Goal: Information Seeking & Learning: Learn about a topic

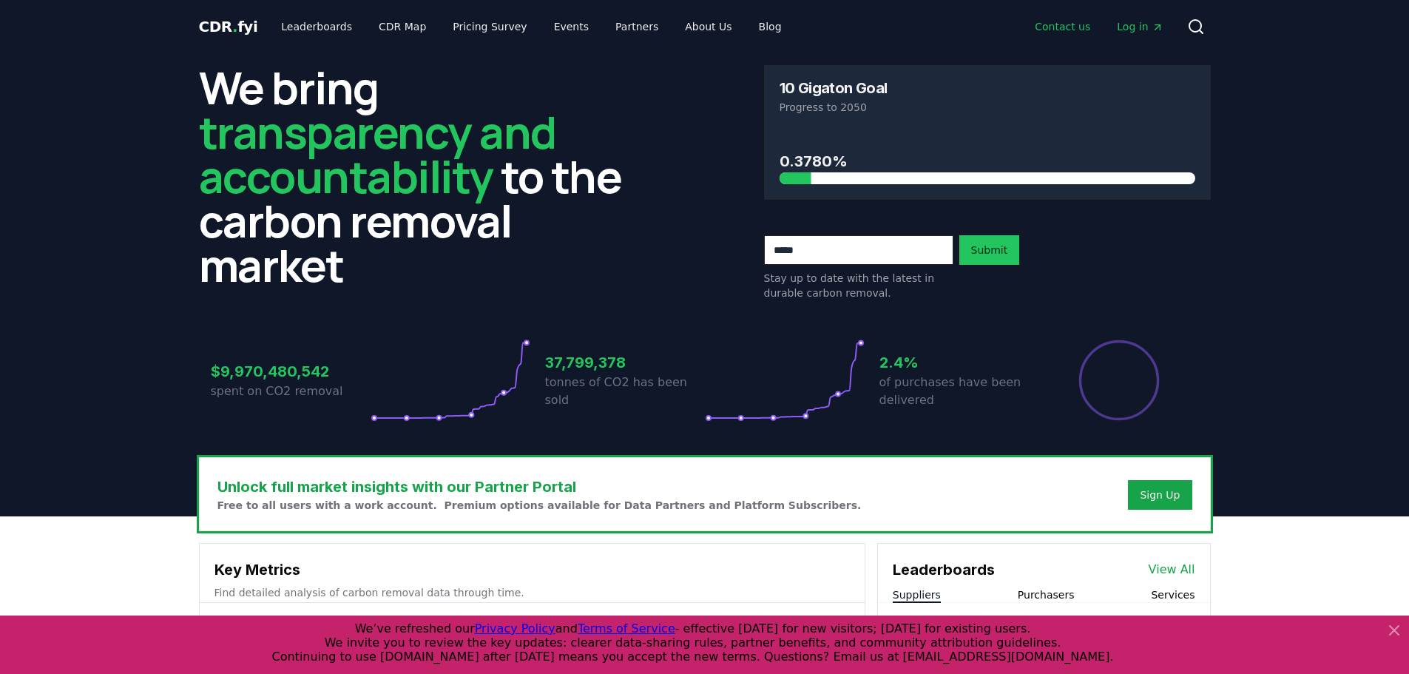
click at [1072, 27] on link "Contact us" at bounding box center [1062, 26] width 79 height 27
click at [1067, 30] on link "Contact us" at bounding box center [1062, 26] width 79 height 27
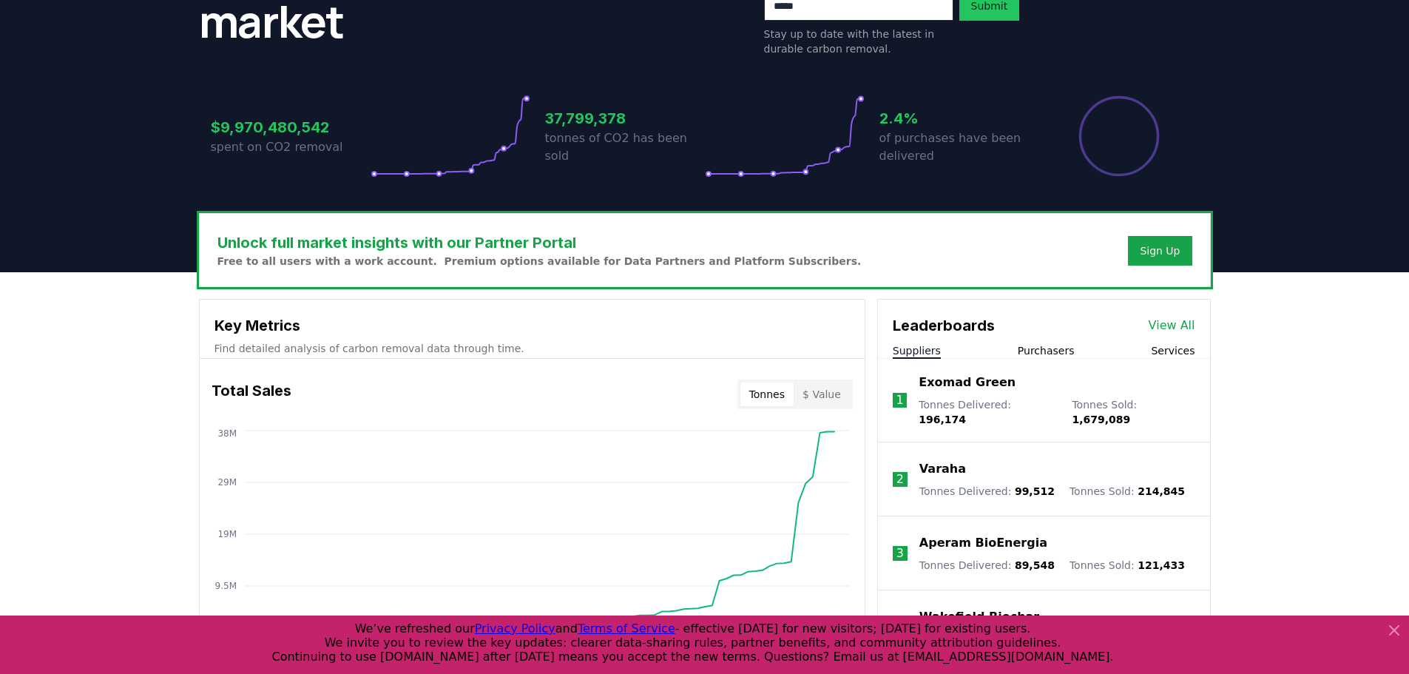
scroll to position [296, 0]
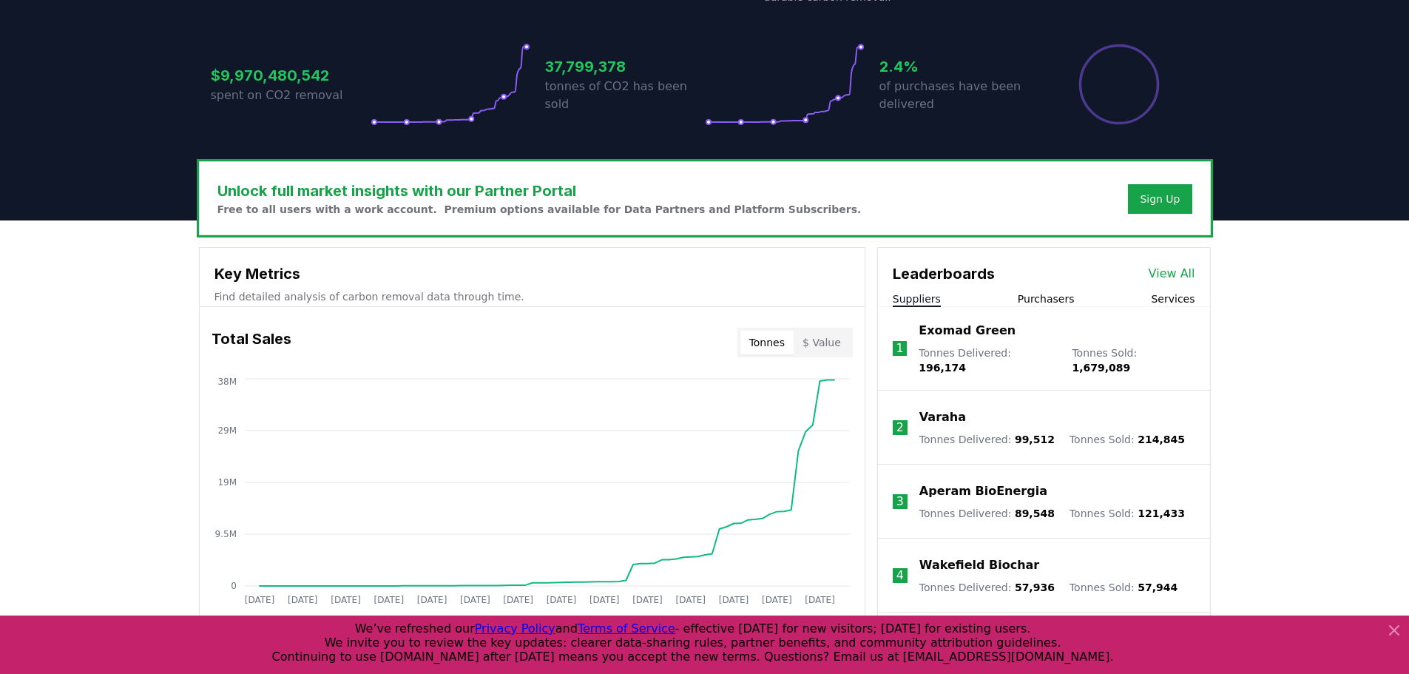
click at [1397, 625] on icon at bounding box center [1395, 630] width 18 height 18
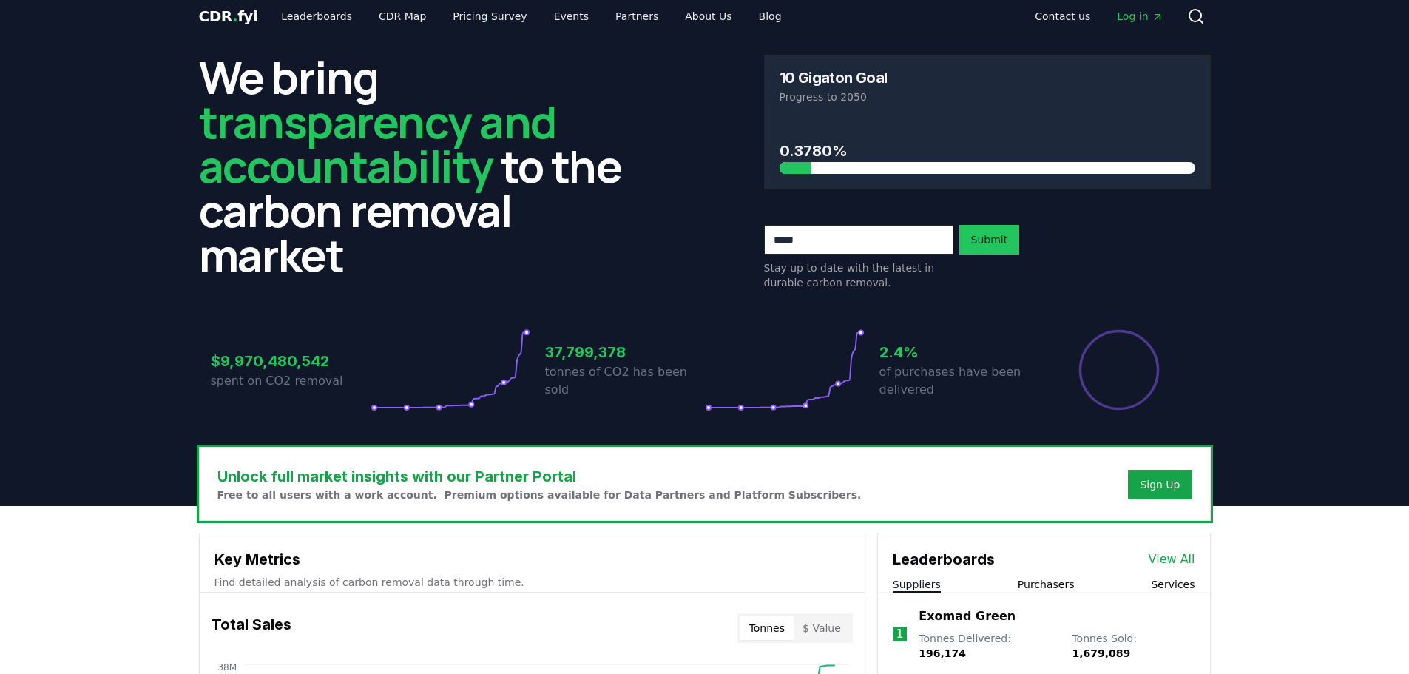
scroll to position [0, 0]
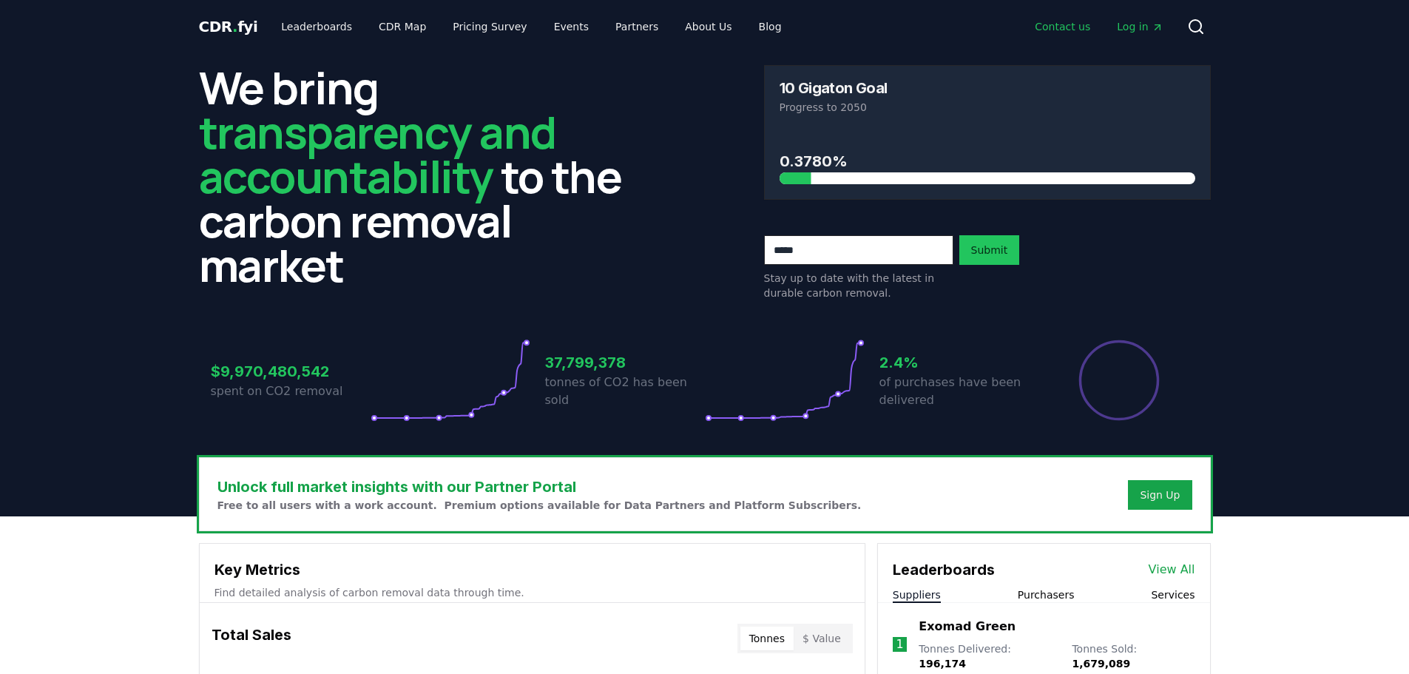
click at [1058, 24] on link "Contact us" at bounding box center [1062, 26] width 79 height 27
click at [684, 29] on link "About Us" at bounding box center [708, 26] width 70 height 27
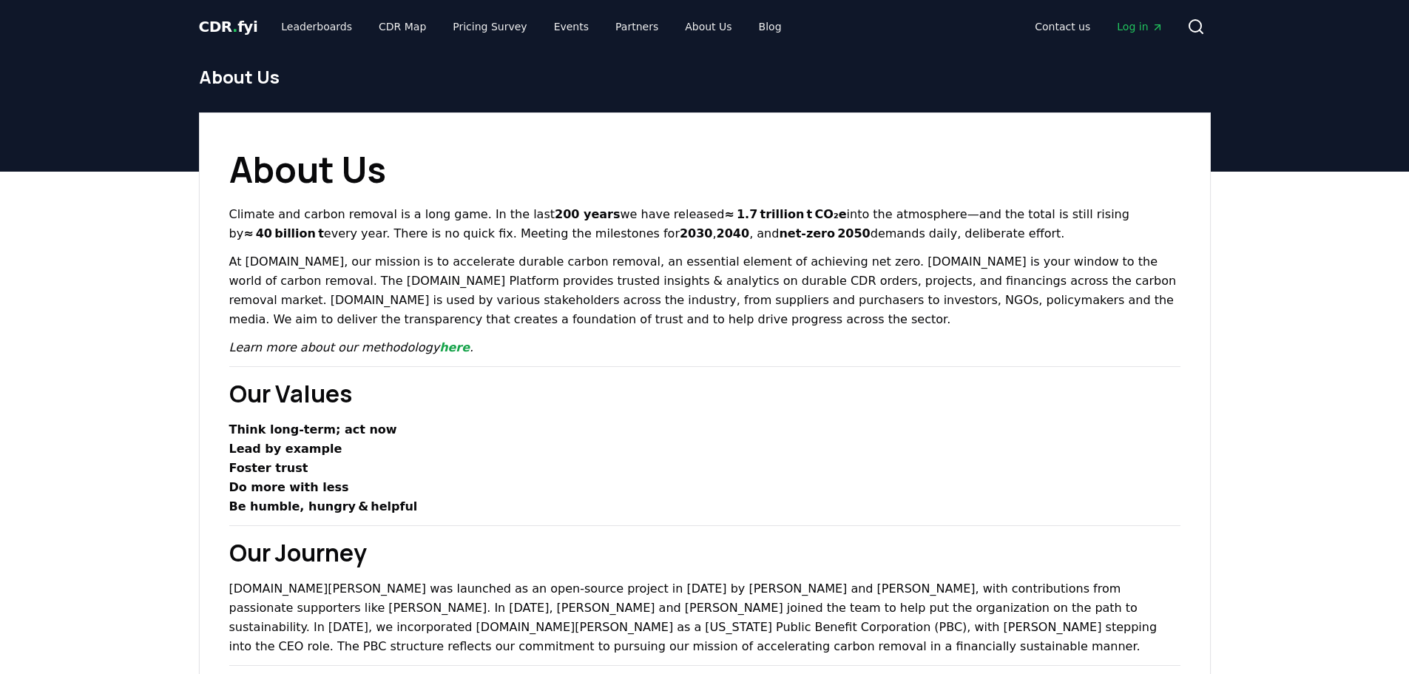
drag, startPoint x: 1407, startPoint y: 82, endPoint x: 1400, endPoint y: 250, distance: 168.1
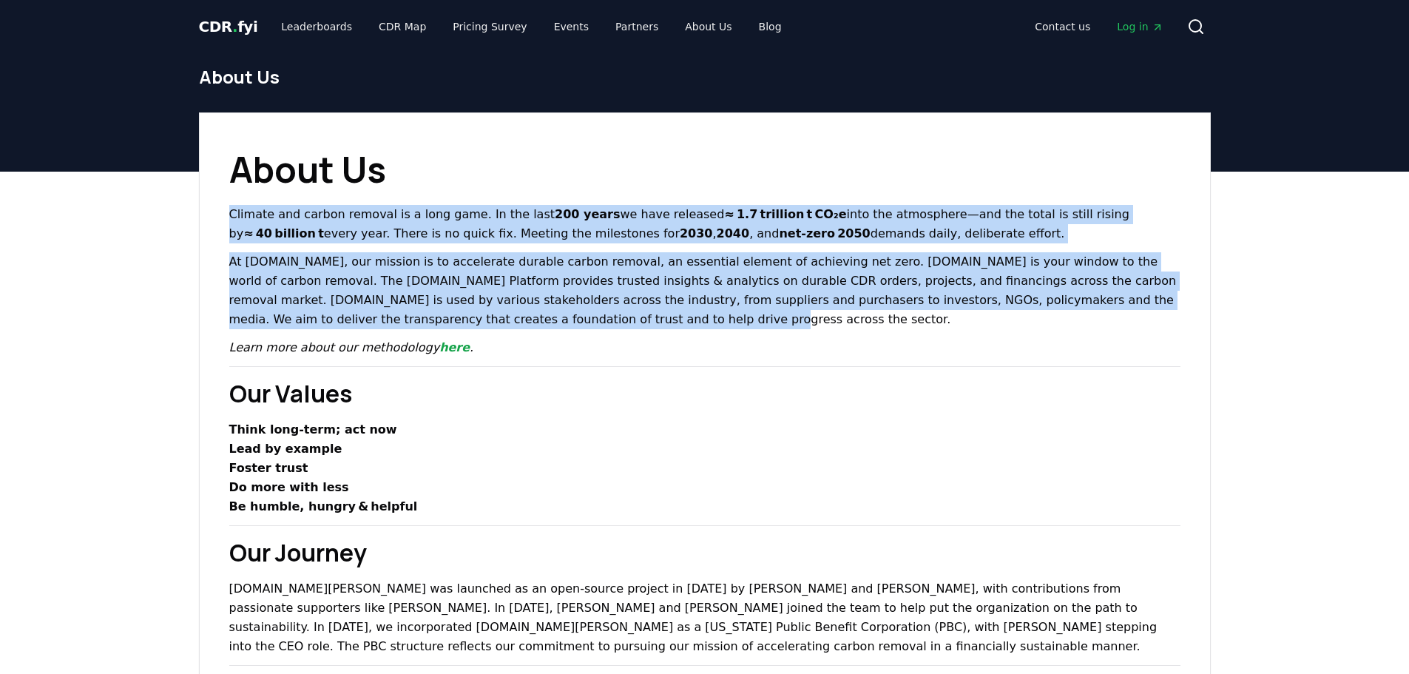
drag, startPoint x: 1404, startPoint y: 174, endPoint x: 1395, endPoint y: 317, distance: 143.1
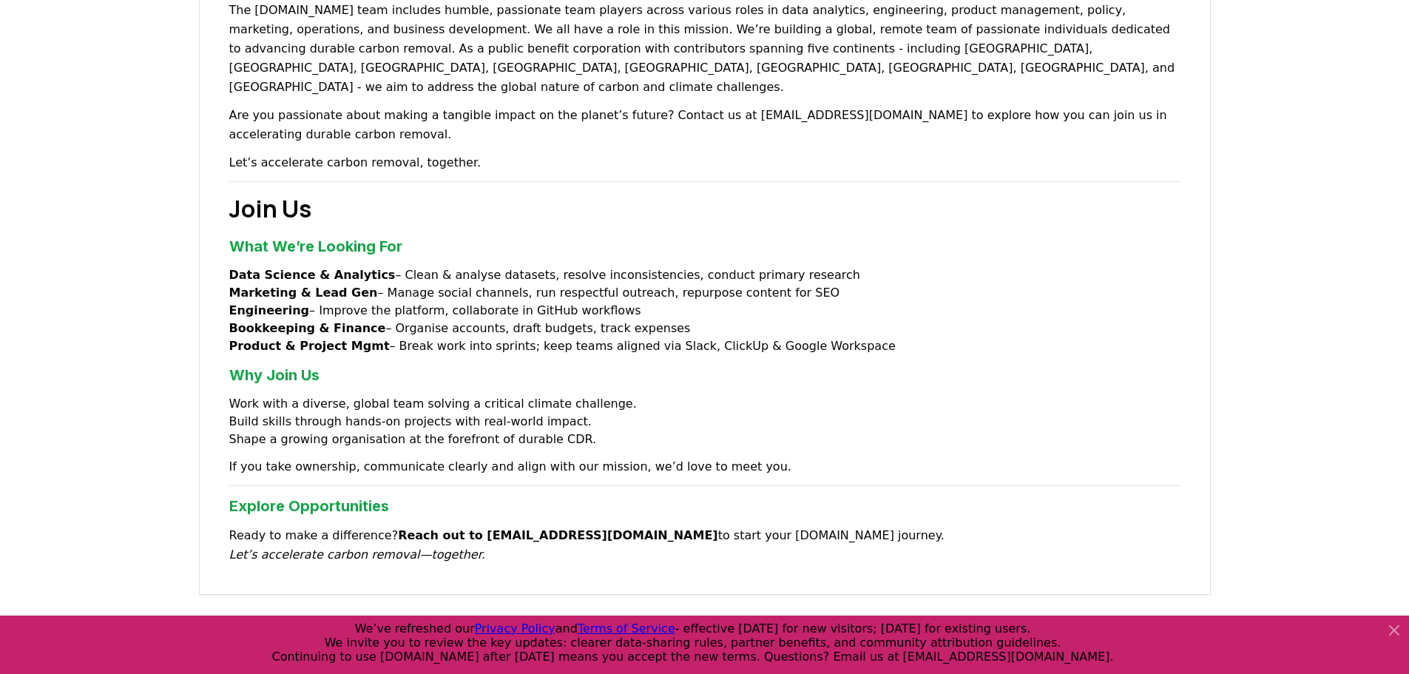
scroll to position [1155, 0]
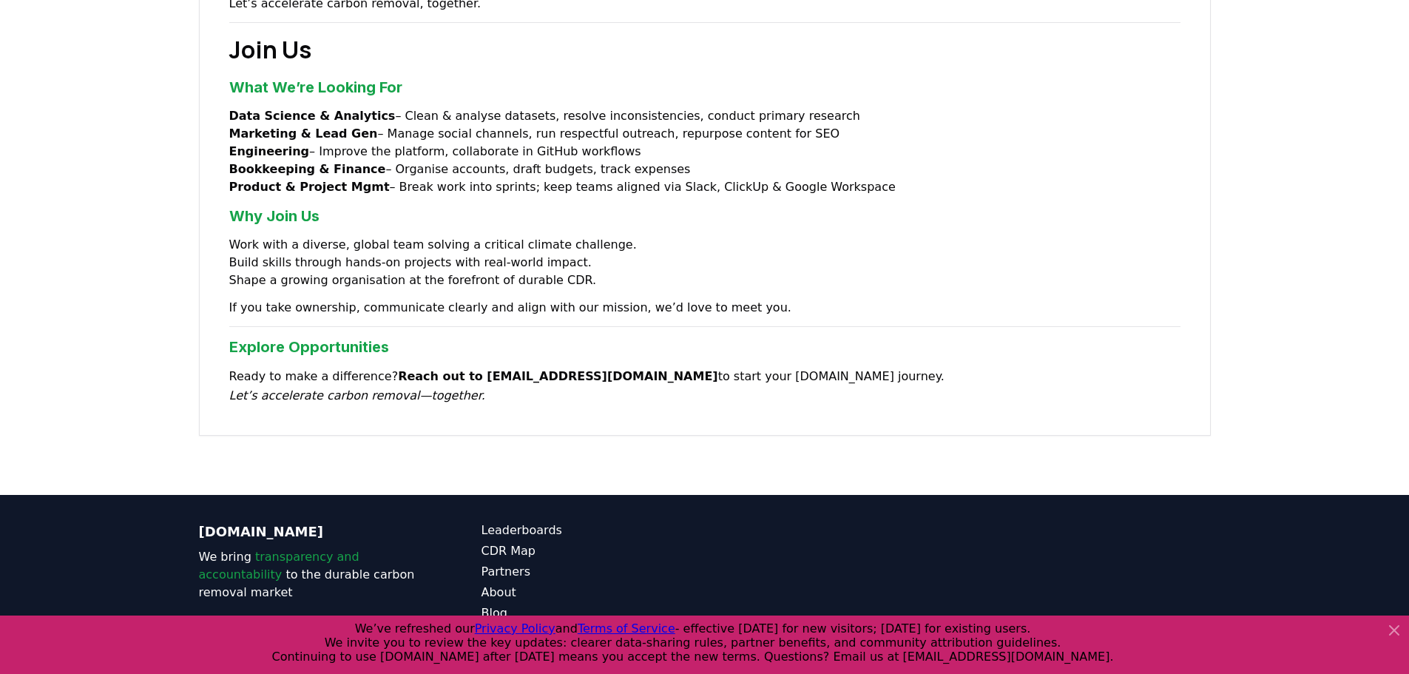
click at [1392, 628] on icon at bounding box center [1395, 630] width 18 height 18
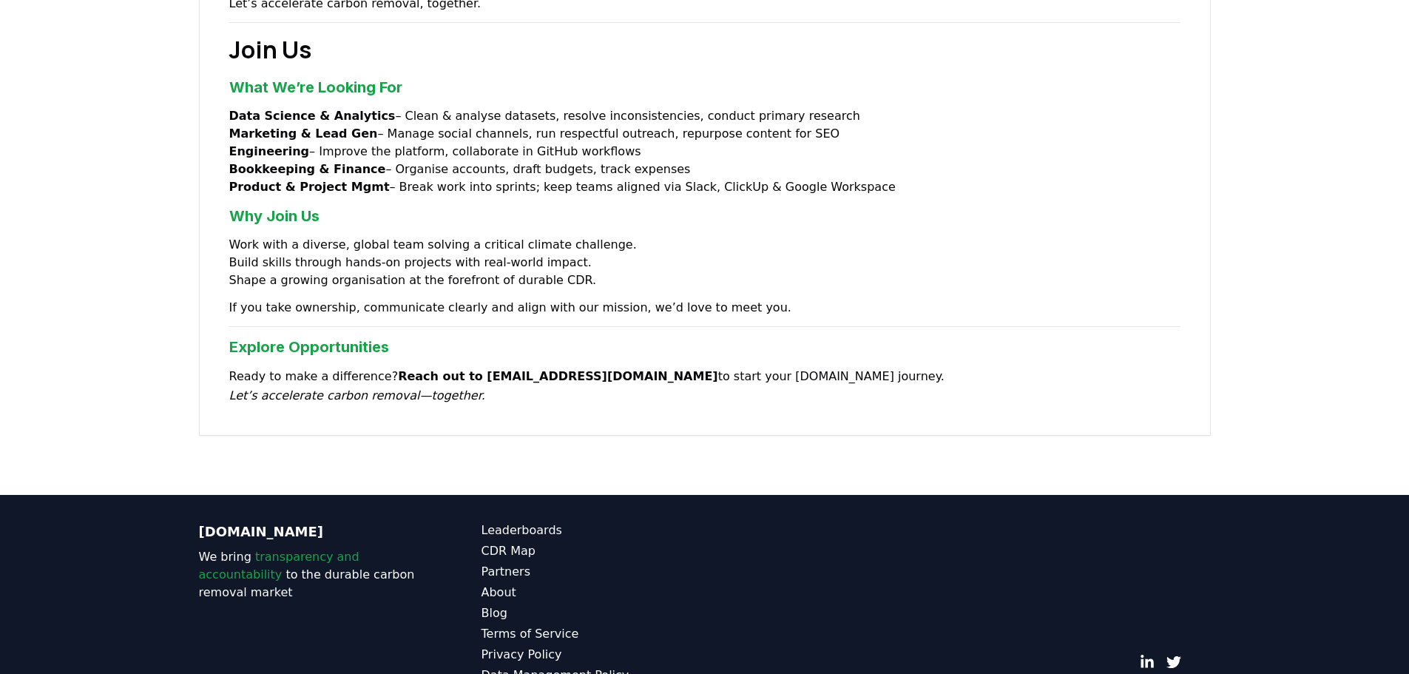
click at [519, 667] on link "Data Management Policy" at bounding box center [593, 676] width 223 height 18
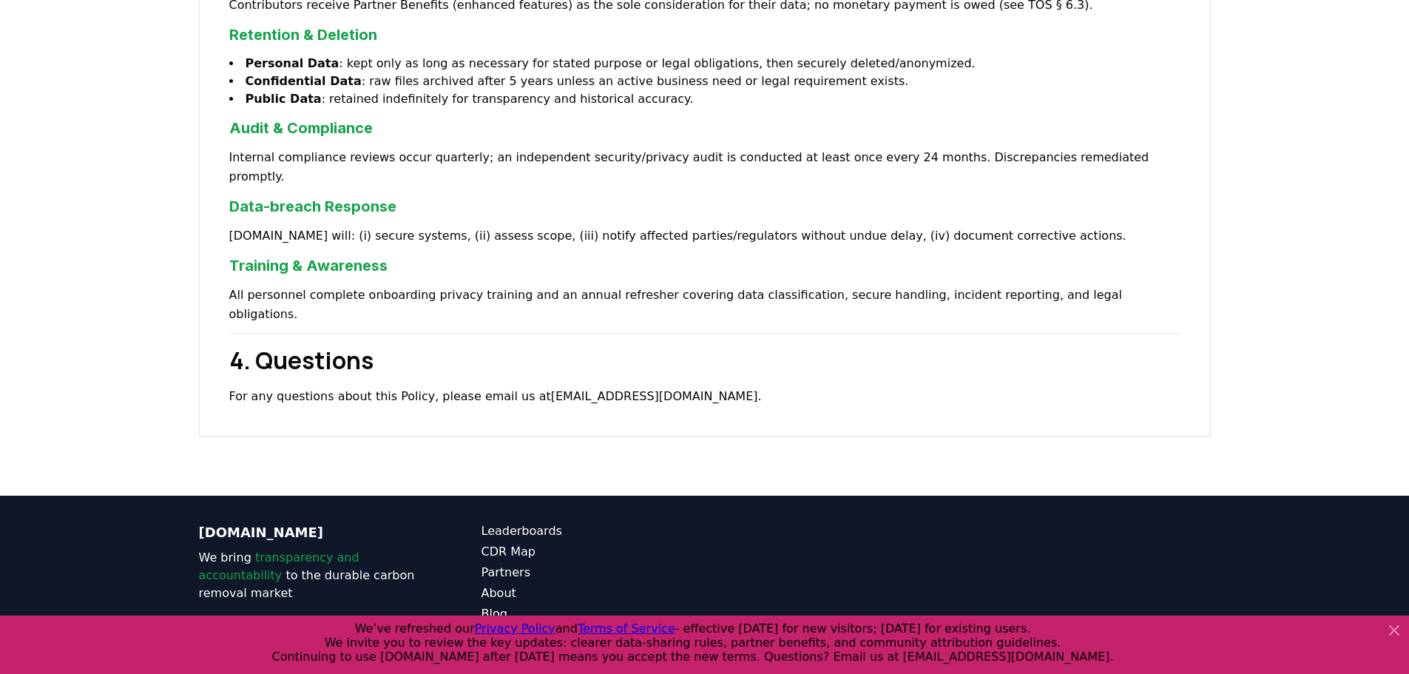
scroll to position [1335, 0]
click at [1397, 631] on icon at bounding box center [1395, 630] width 18 height 18
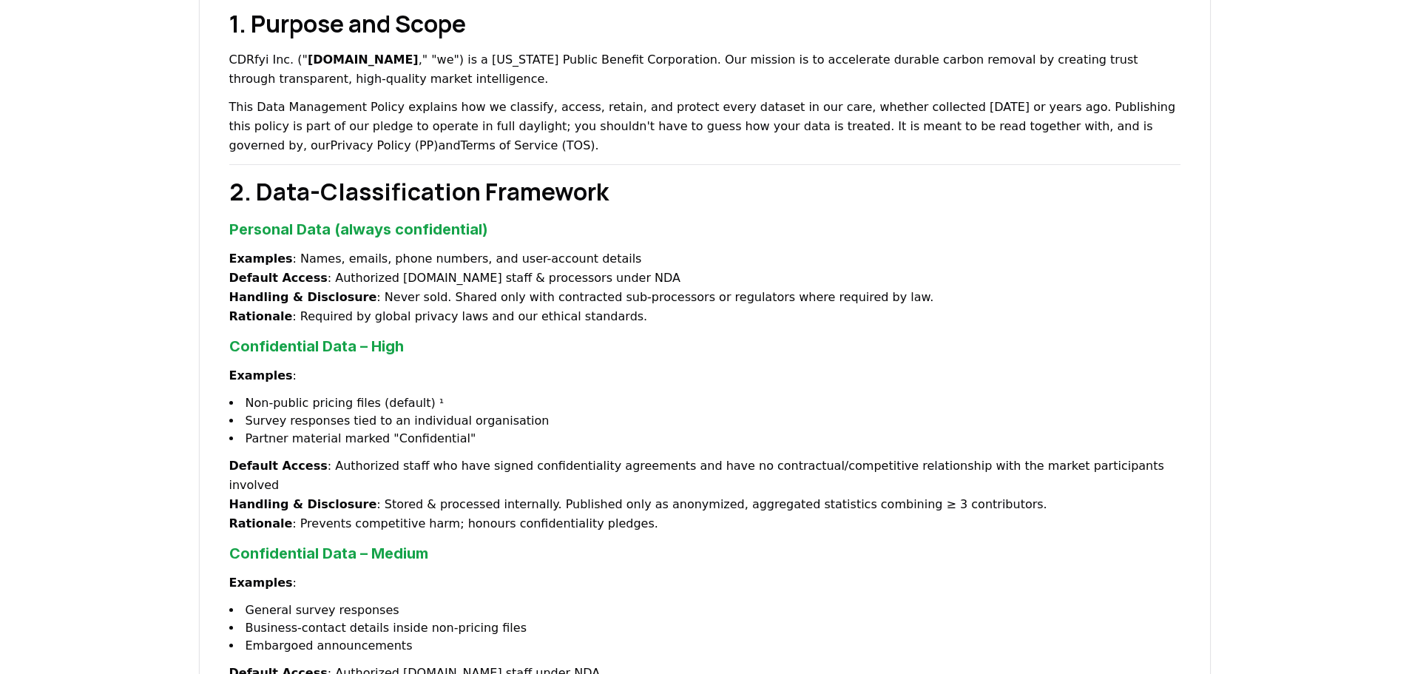
scroll to position [226, 0]
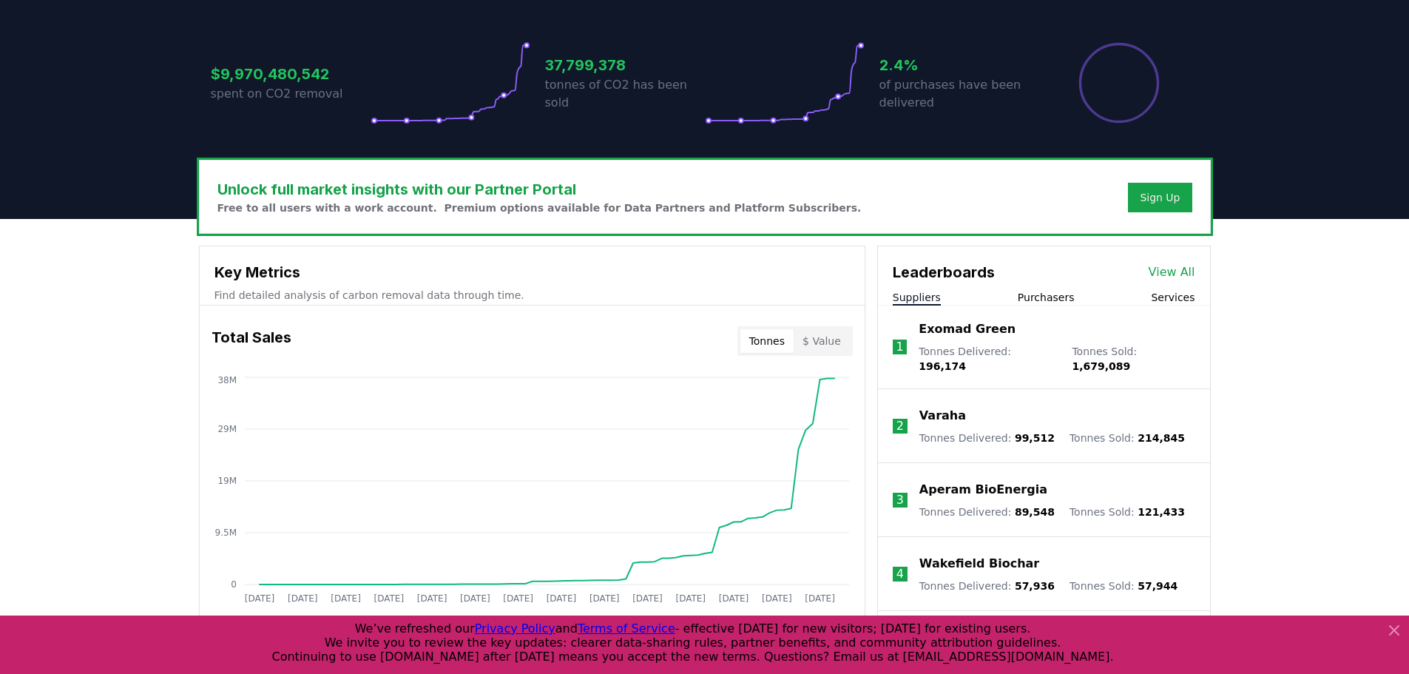
scroll to position [370, 0]
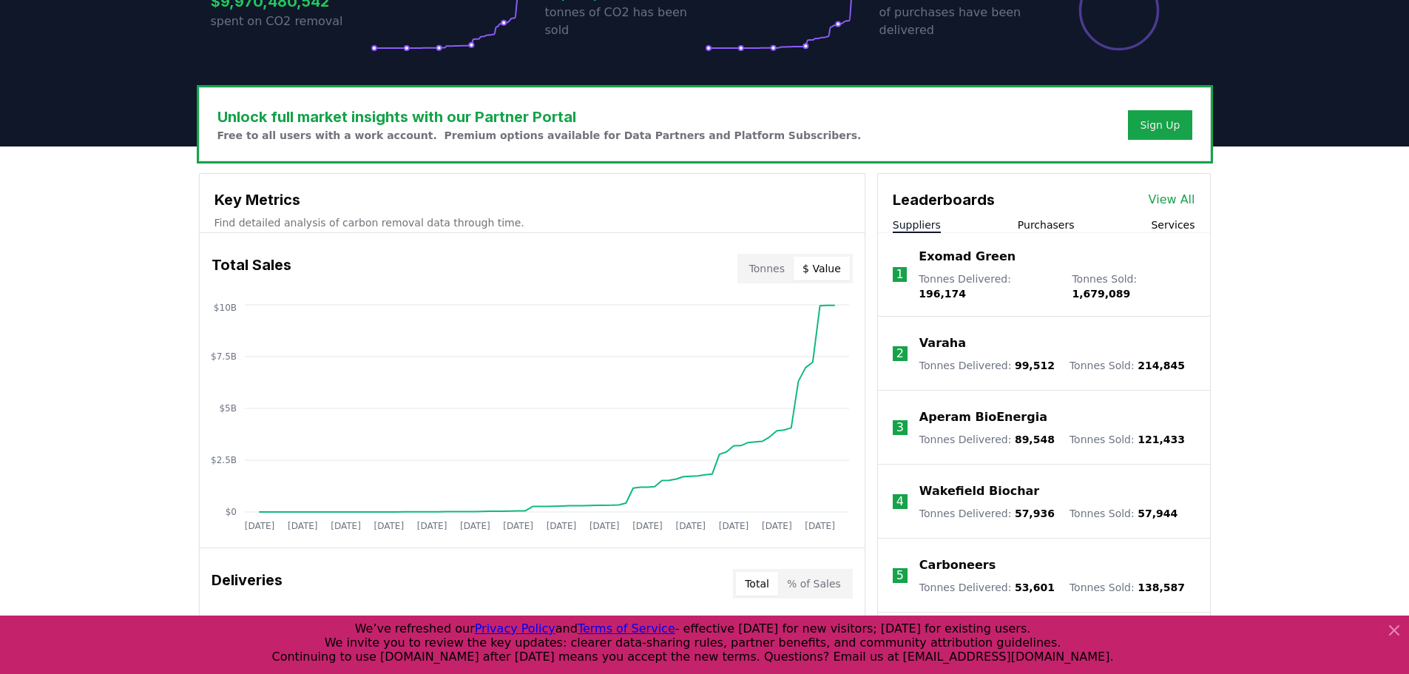
click at [833, 266] on button "$ Value" at bounding box center [822, 269] width 56 height 24
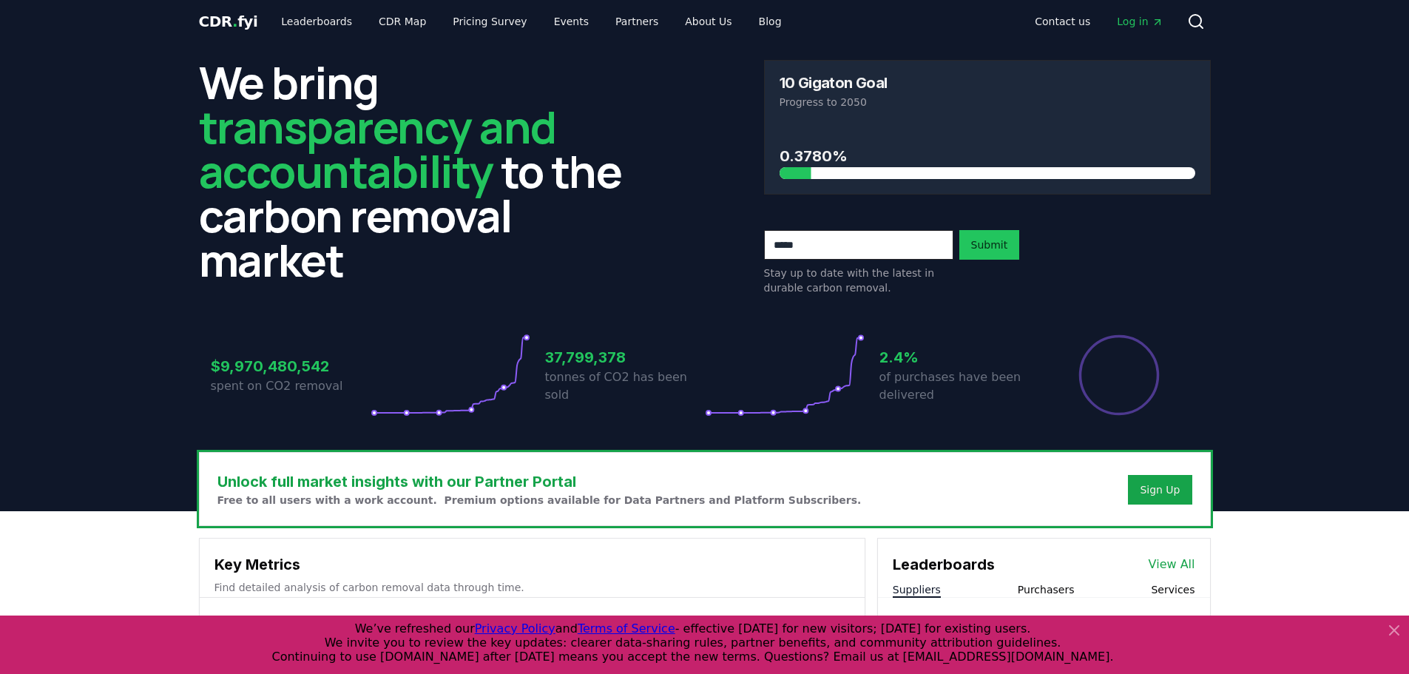
scroll to position [0, 0]
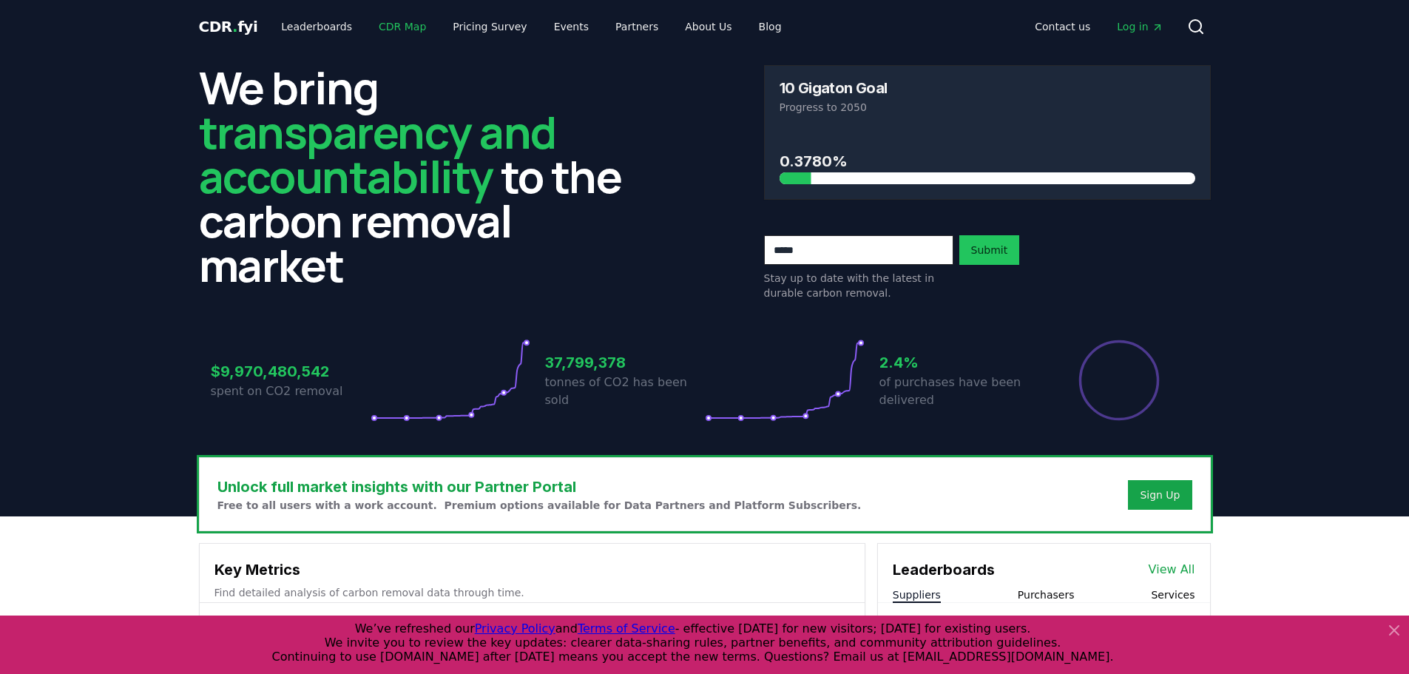
click at [371, 25] on link "CDR Map" at bounding box center [402, 26] width 71 height 27
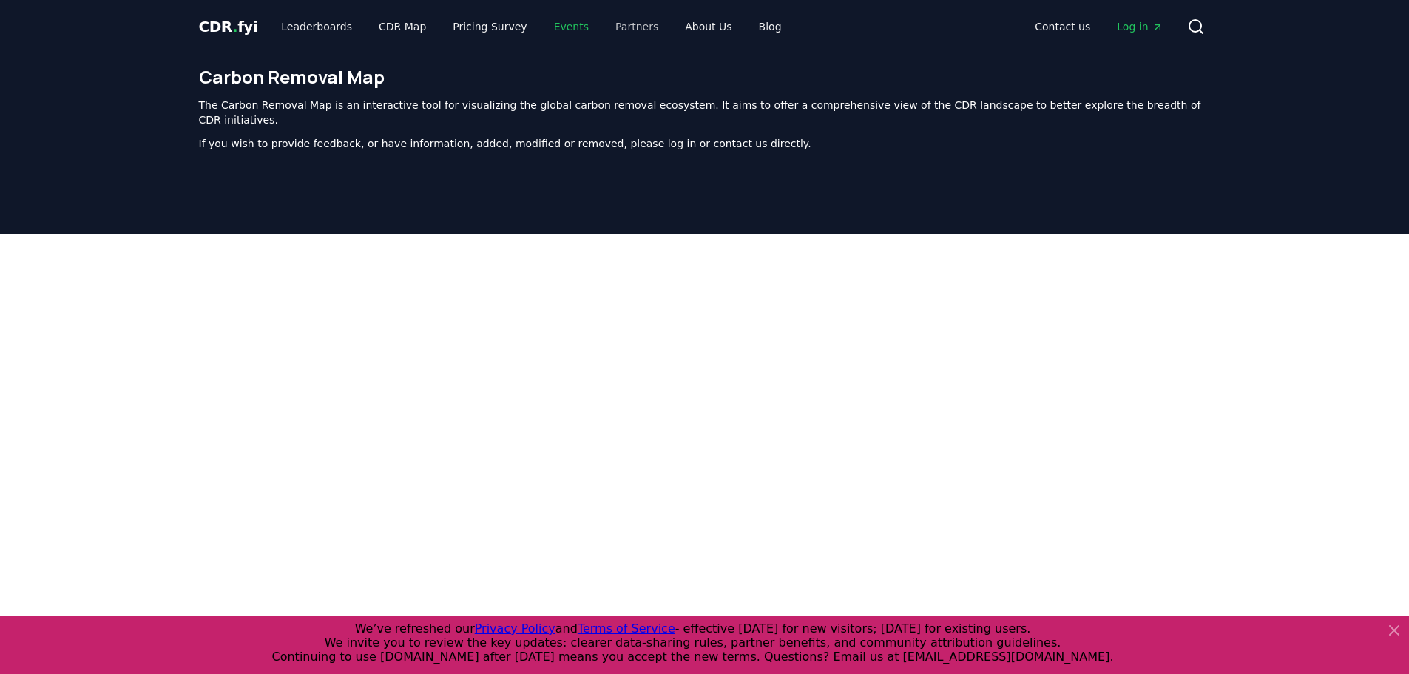
click at [556, 33] on link "Events" at bounding box center [571, 26] width 58 height 27
click at [604, 21] on link "Partners" at bounding box center [637, 26] width 67 height 27
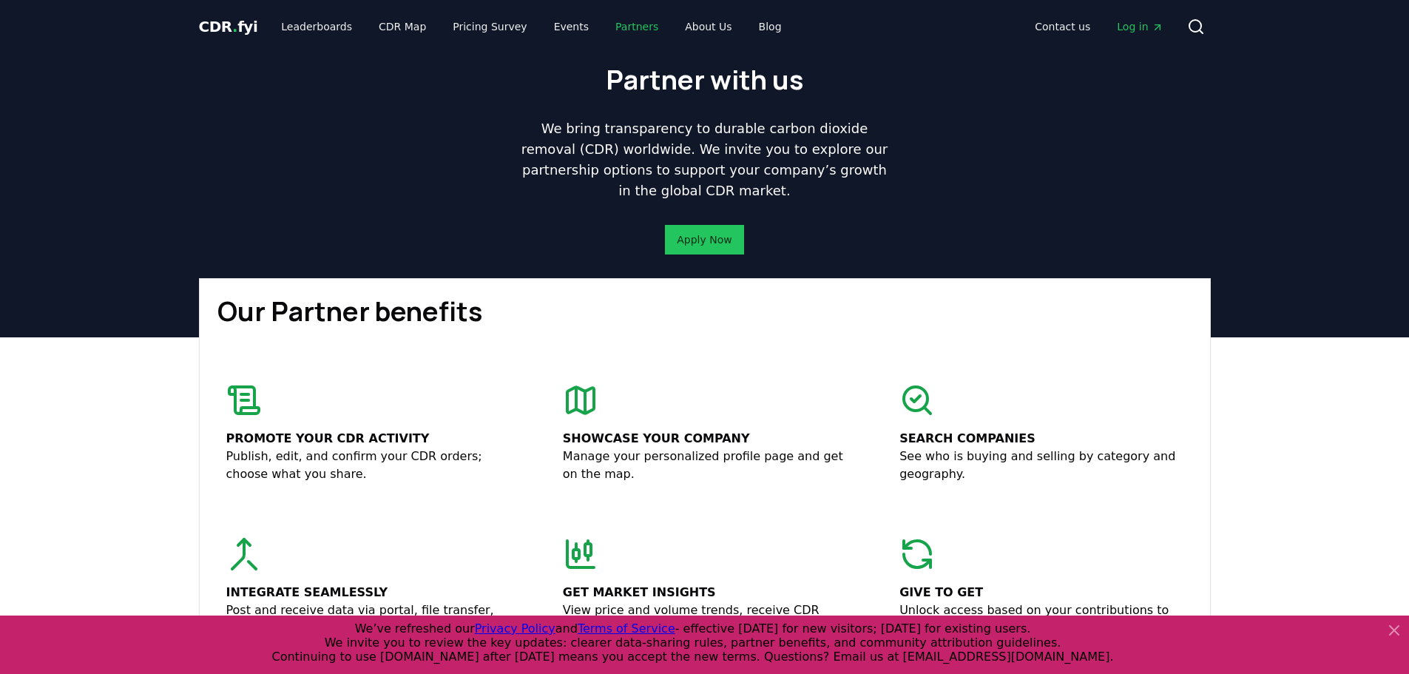
click at [604, 22] on link "Partners" at bounding box center [637, 26] width 67 height 27
click at [485, 25] on link "Pricing Survey" at bounding box center [490, 26] width 98 height 27
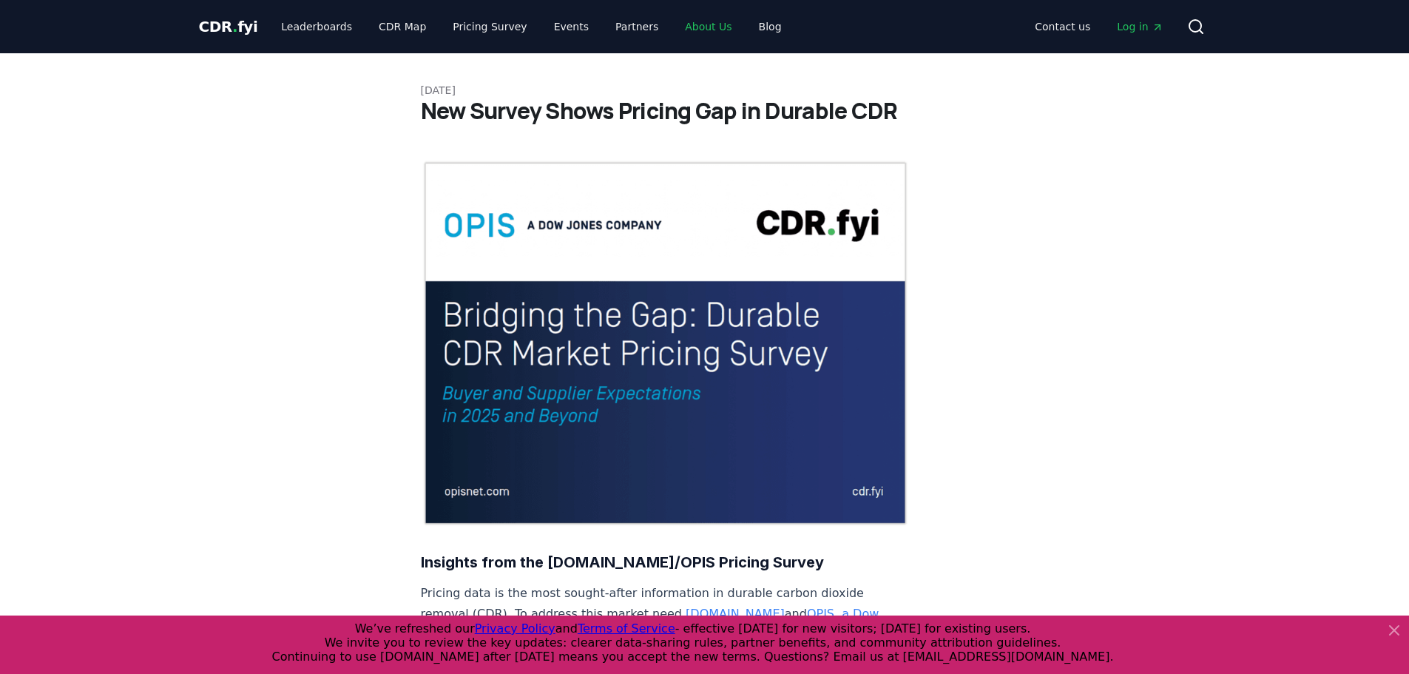
click at [673, 18] on link "About Us" at bounding box center [708, 26] width 70 height 27
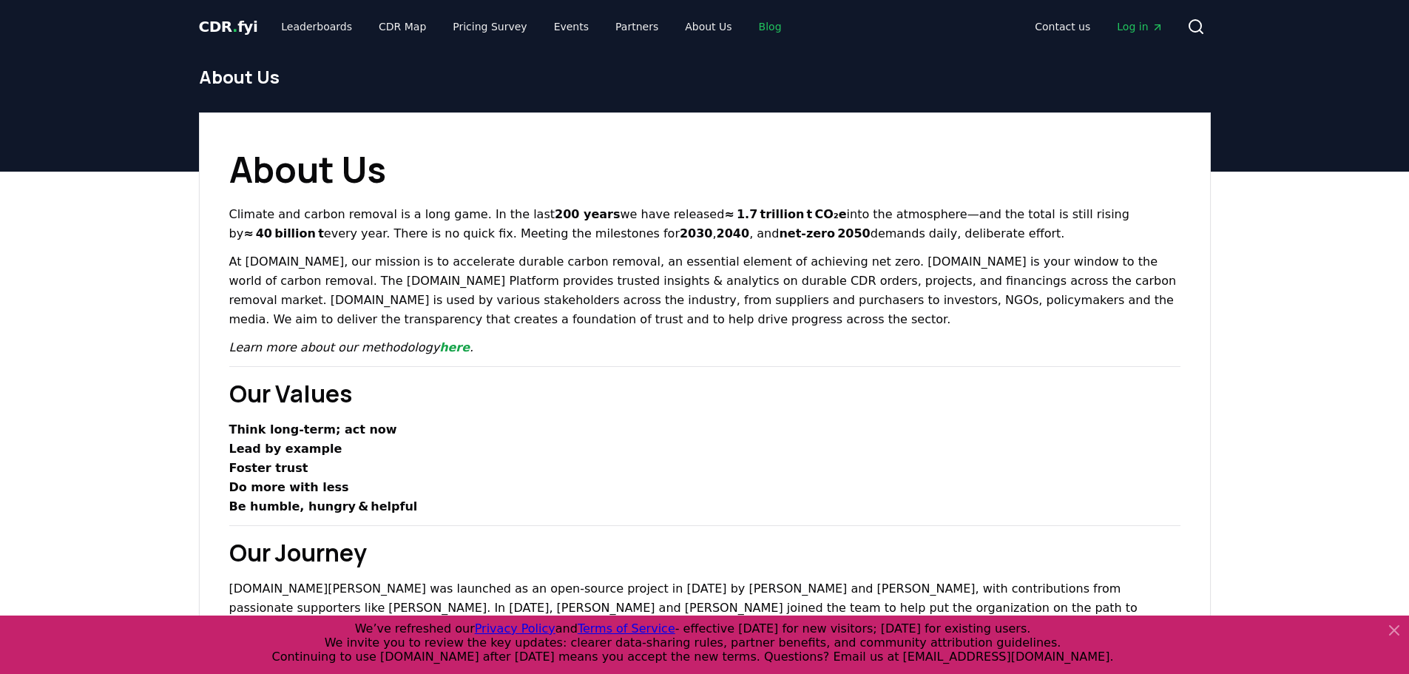
click at [747, 32] on link "Blog" at bounding box center [770, 26] width 47 height 27
click at [691, 32] on link "About Us" at bounding box center [708, 26] width 70 height 27
click at [298, 20] on link "Leaderboards" at bounding box center [316, 26] width 95 height 27
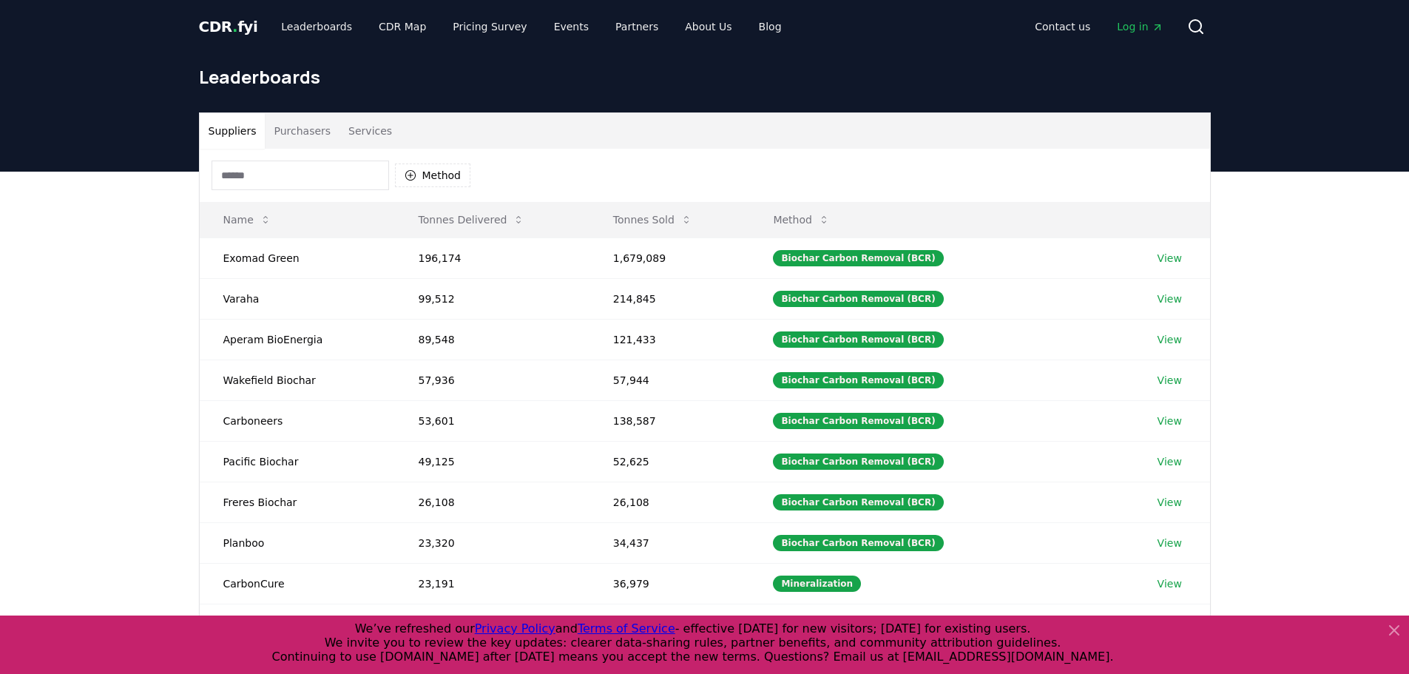
click at [308, 137] on button "Purchasers" at bounding box center [302, 131] width 75 height 36
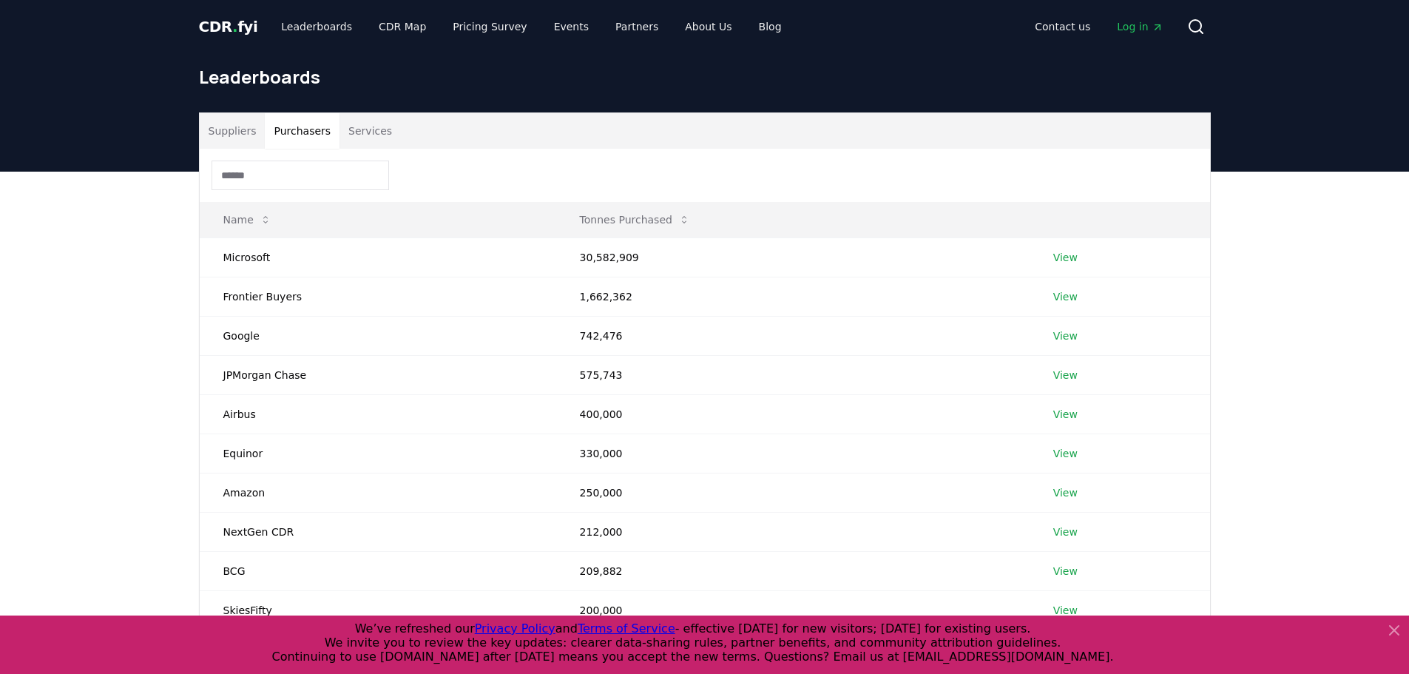
click at [232, 137] on button "Suppliers" at bounding box center [233, 131] width 66 height 36
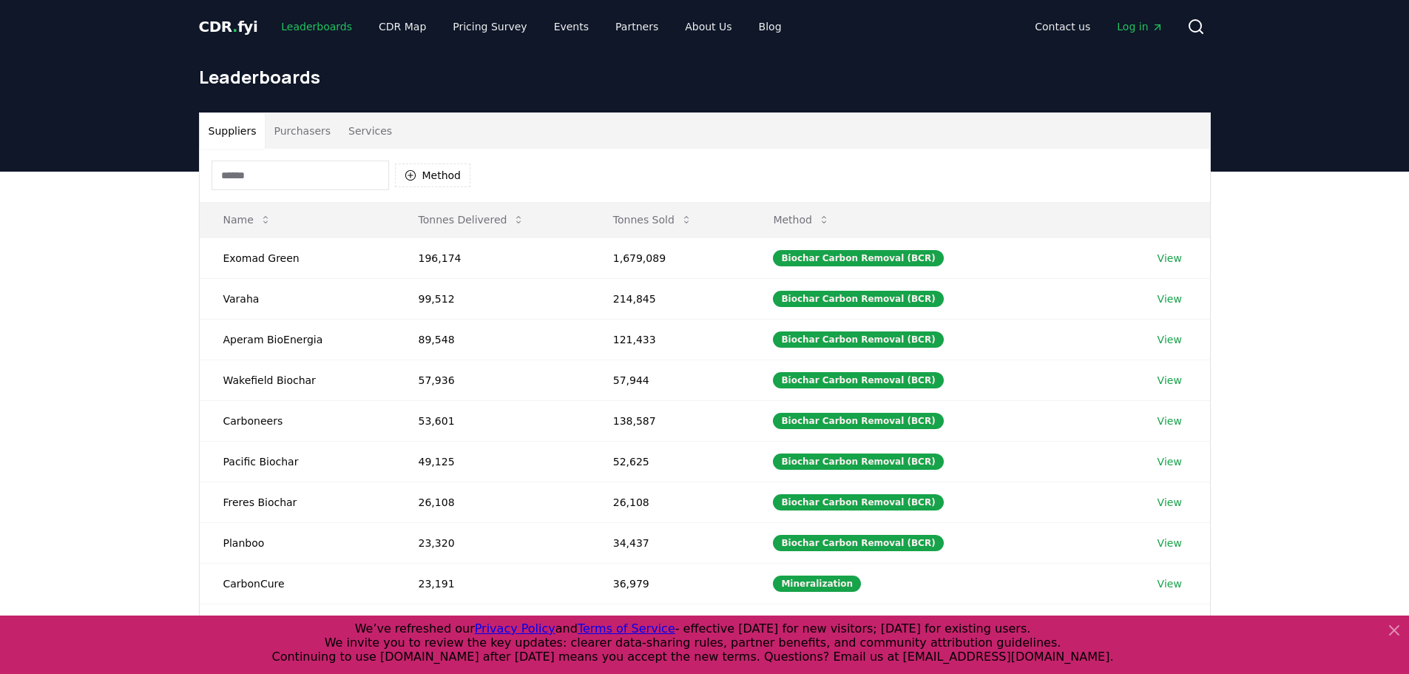
click at [309, 30] on link "Leaderboards" at bounding box center [316, 26] width 95 height 27
click at [244, 30] on span "CDR . fyi" at bounding box center [228, 27] width 59 height 18
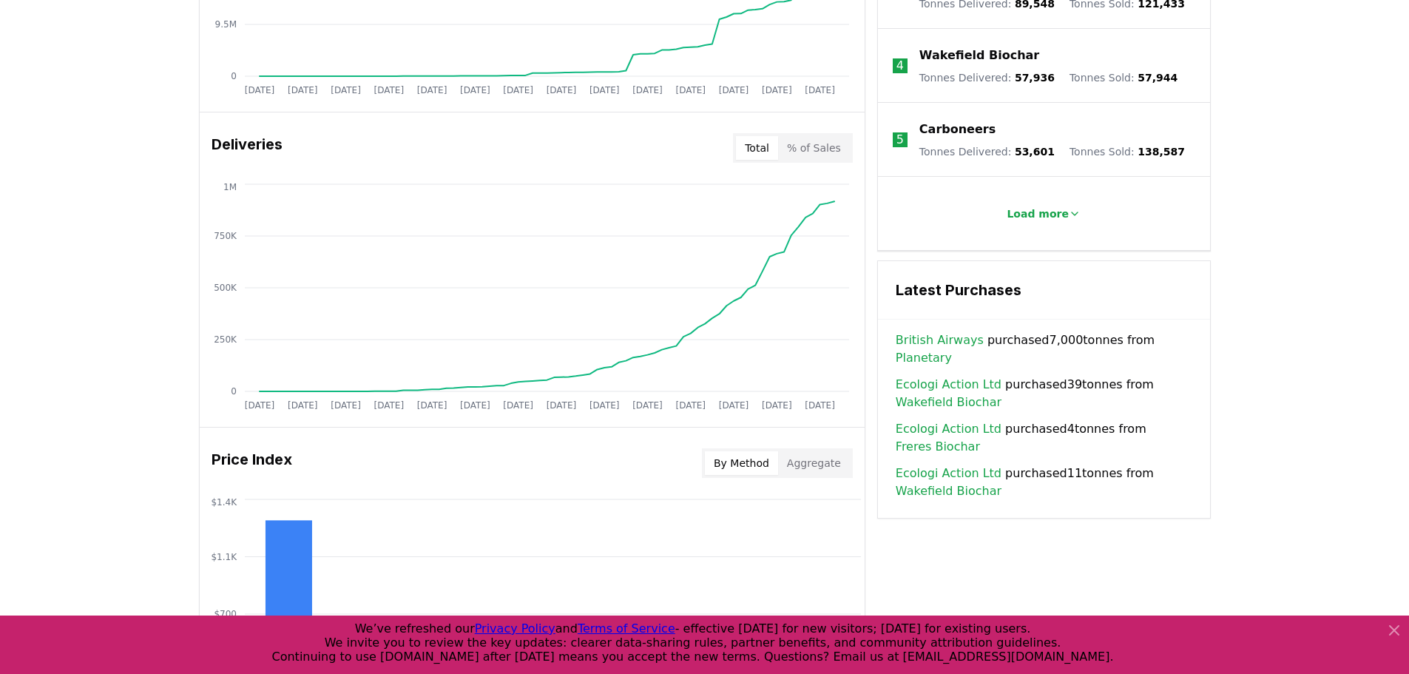
scroll to position [814, 0]
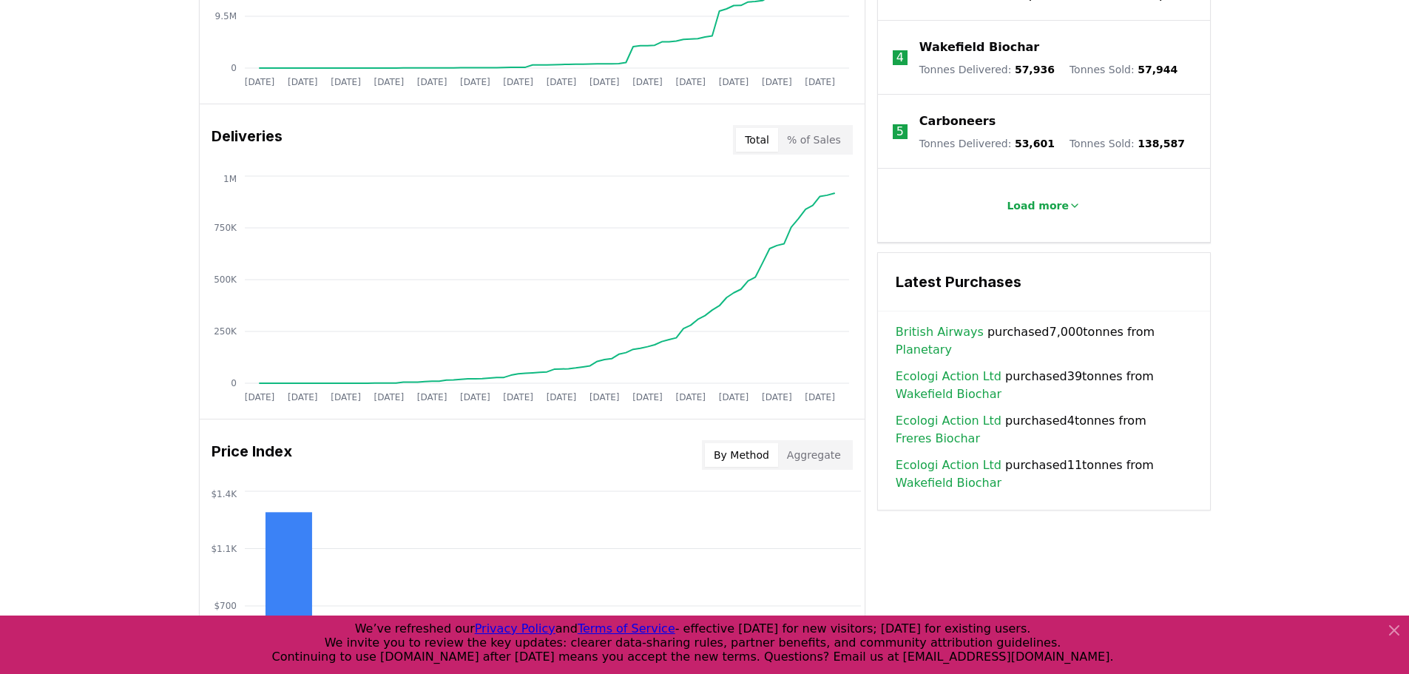
click at [799, 152] on div "Total % of Sales" at bounding box center [793, 140] width 120 height 30
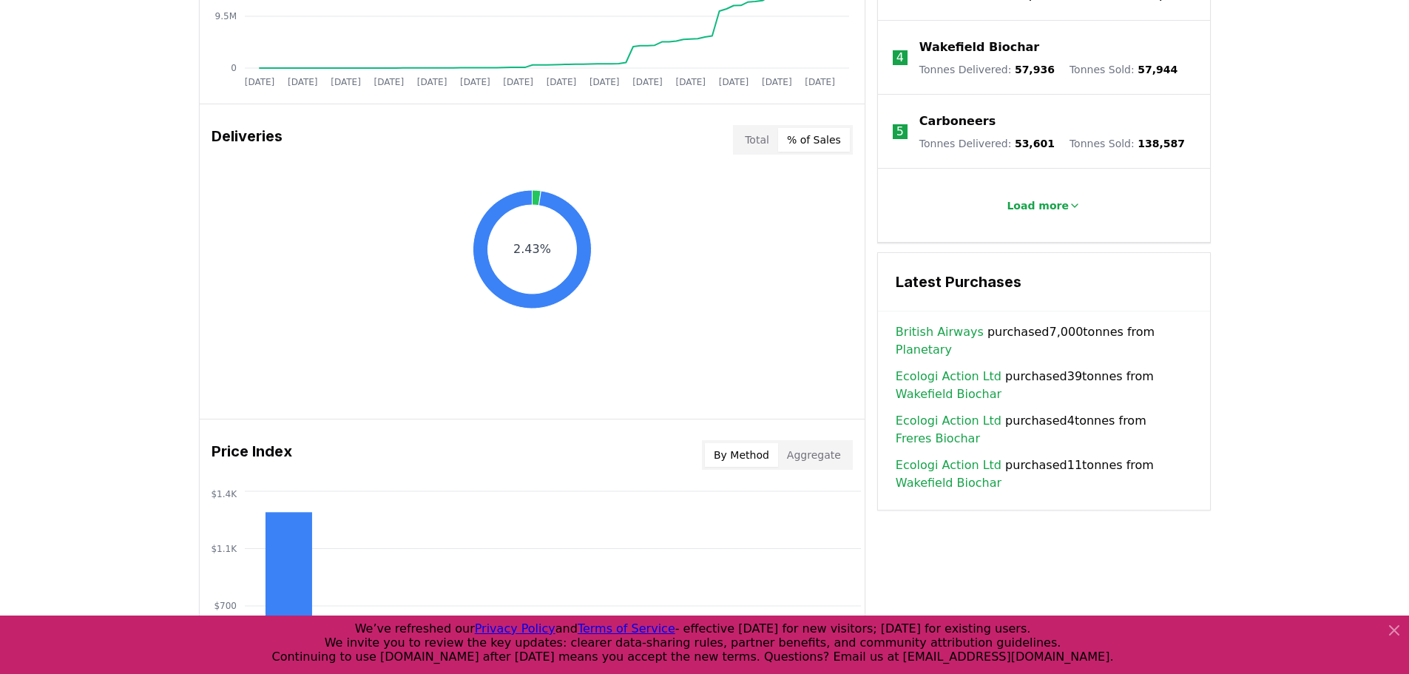
click at [801, 144] on button "% of Sales" at bounding box center [814, 140] width 72 height 24
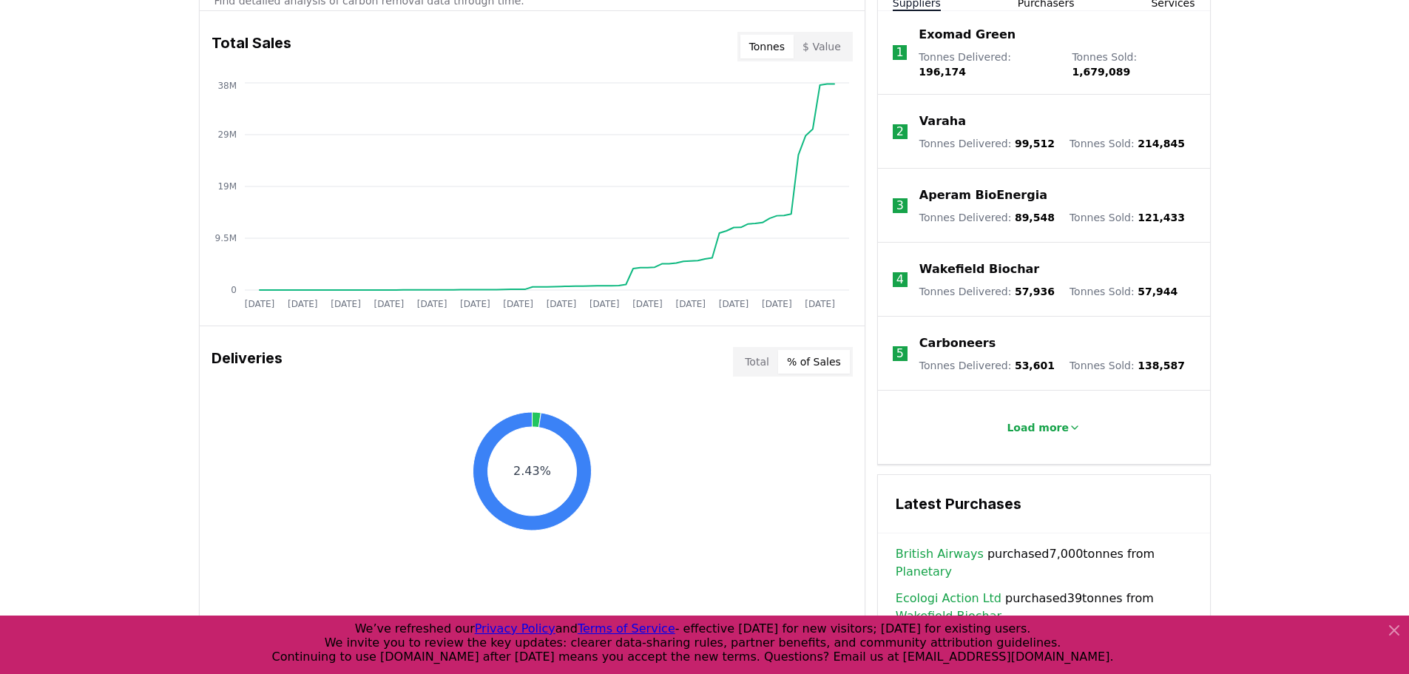
scroll to position [296, 0]
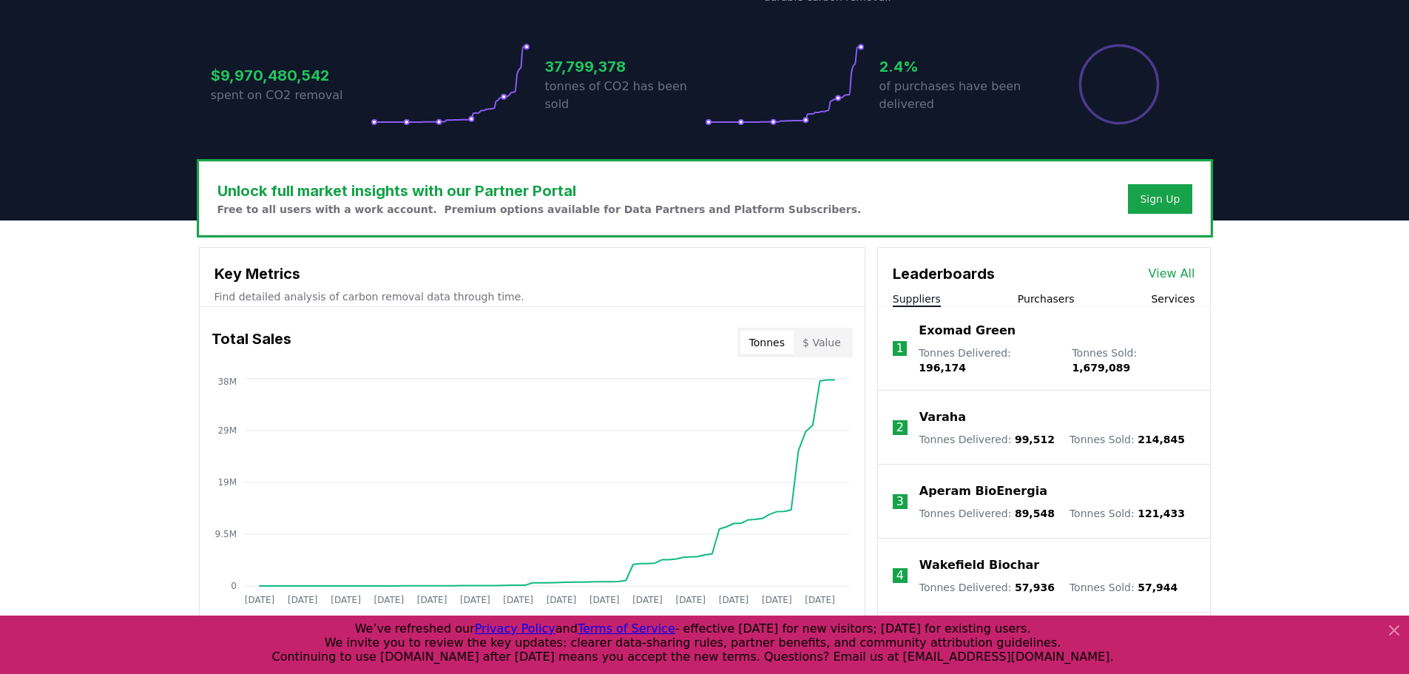
click at [826, 337] on button "$ Value" at bounding box center [822, 343] width 56 height 24
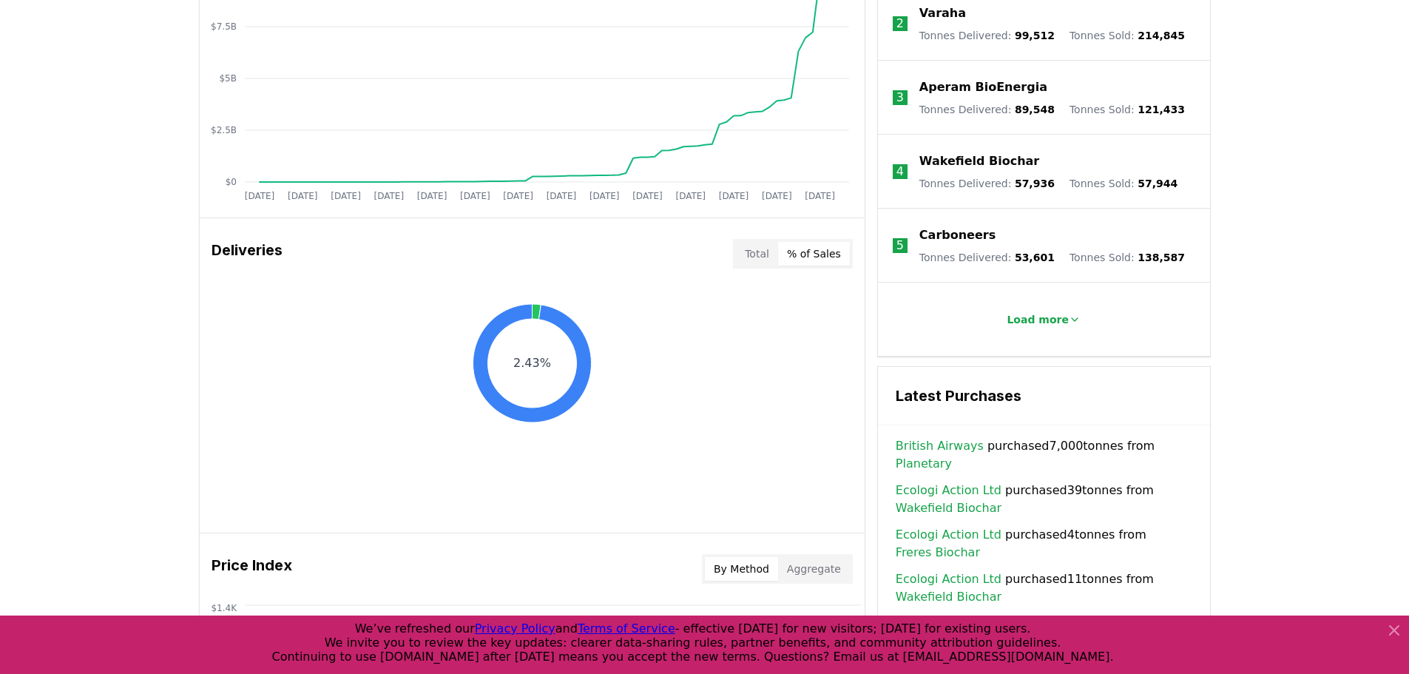
scroll to position [814, 0]
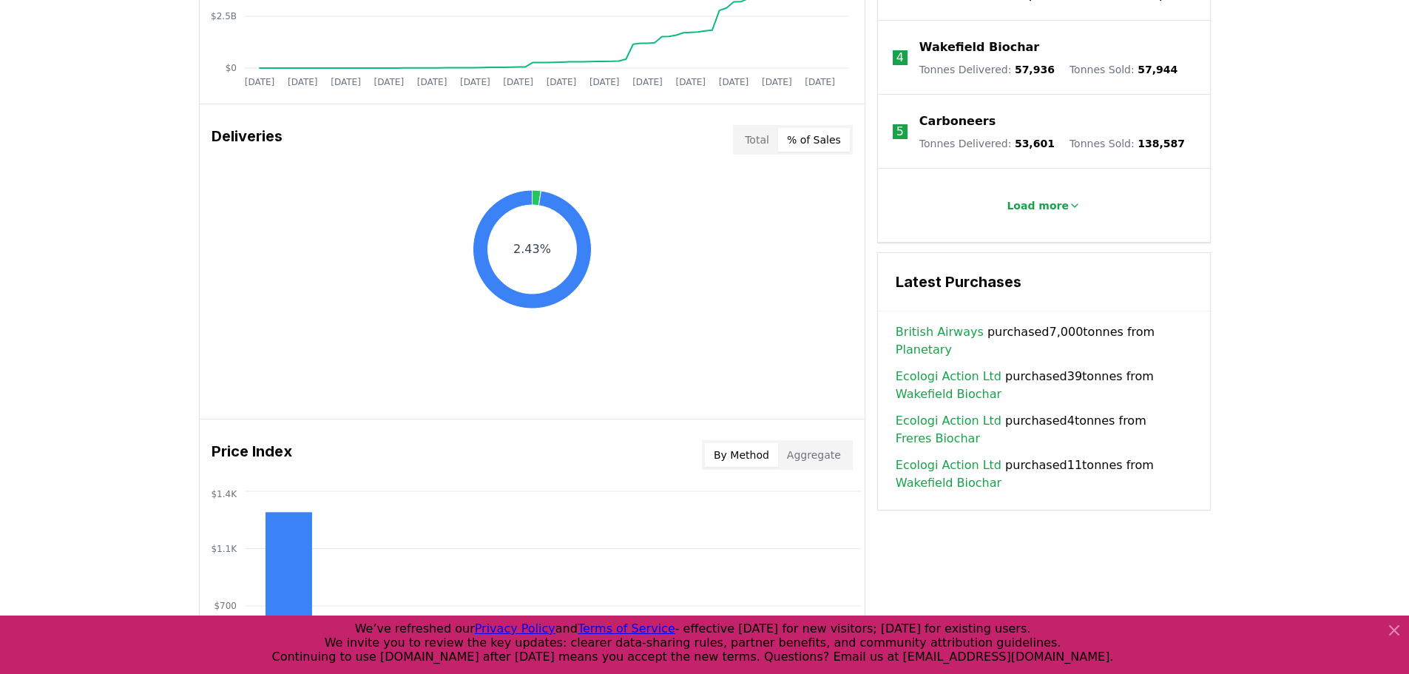
click at [755, 144] on button "Total" at bounding box center [757, 140] width 42 height 24
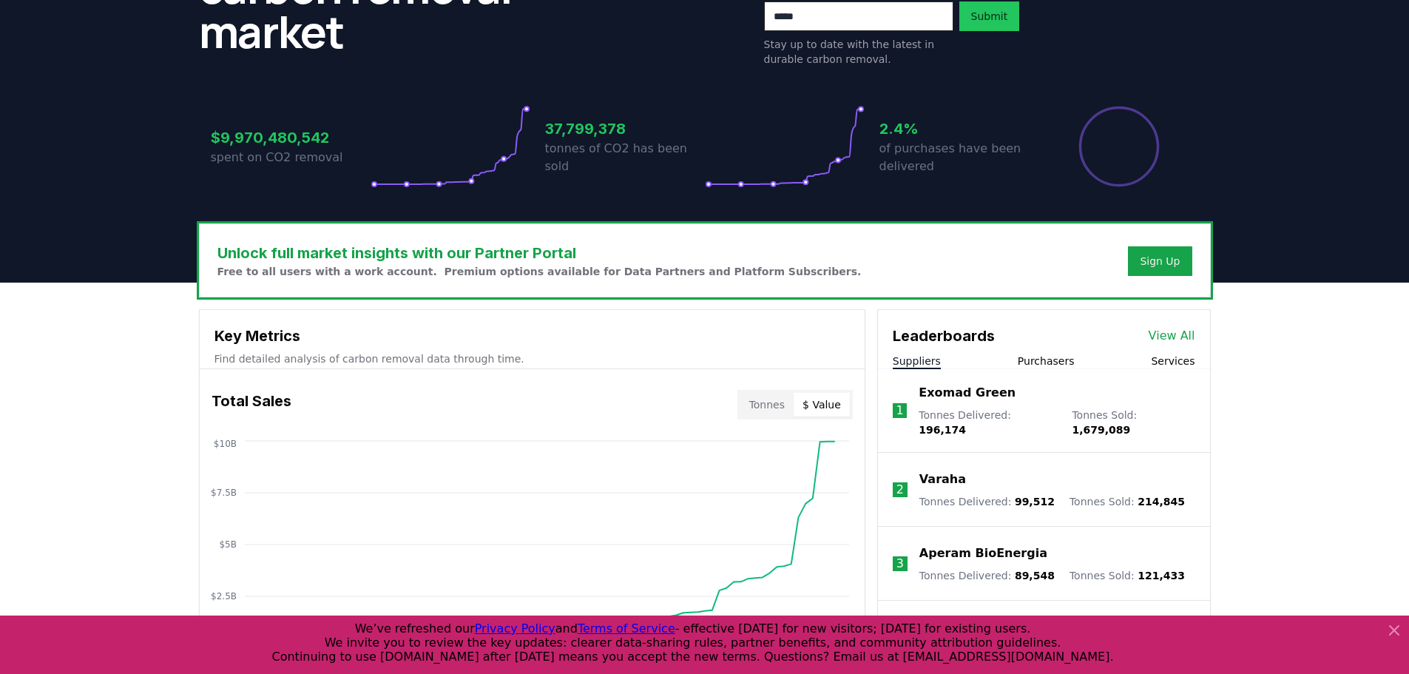
scroll to position [222, 0]
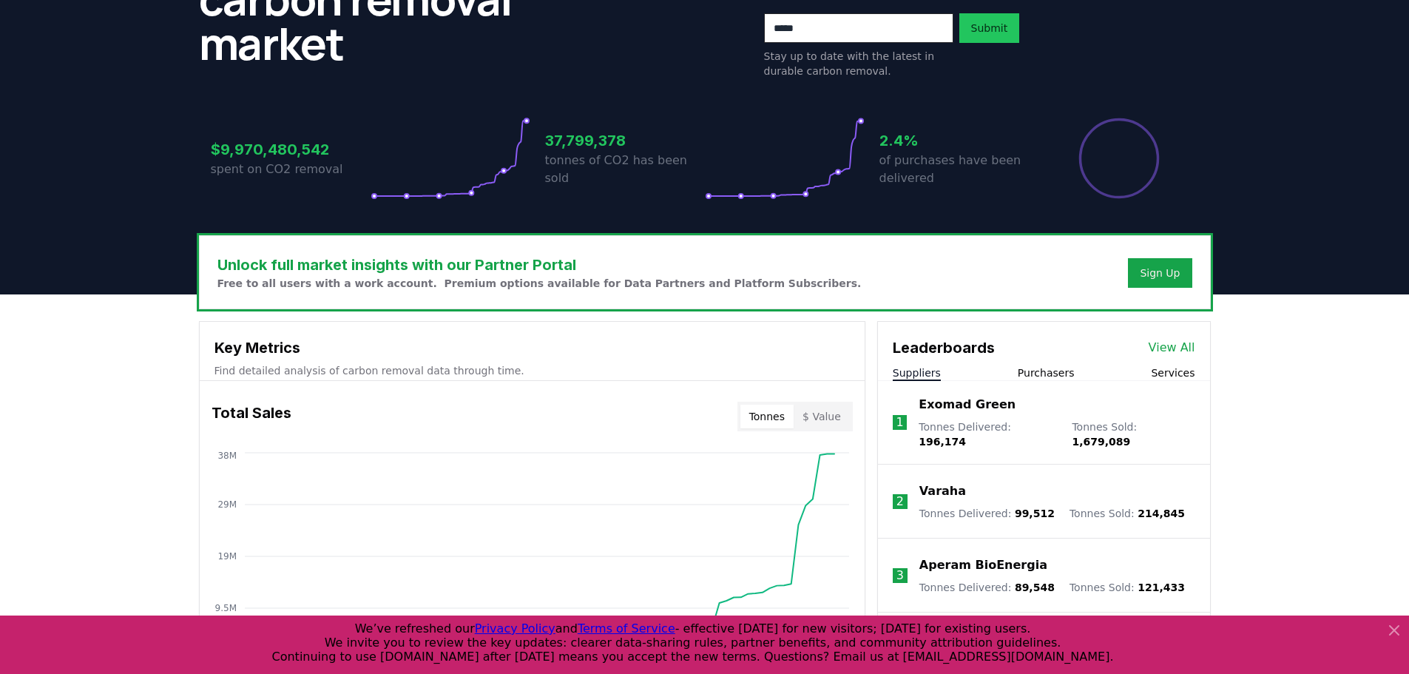
click at [747, 416] on button "Tonnes" at bounding box center [767, 417] width 53 height 24
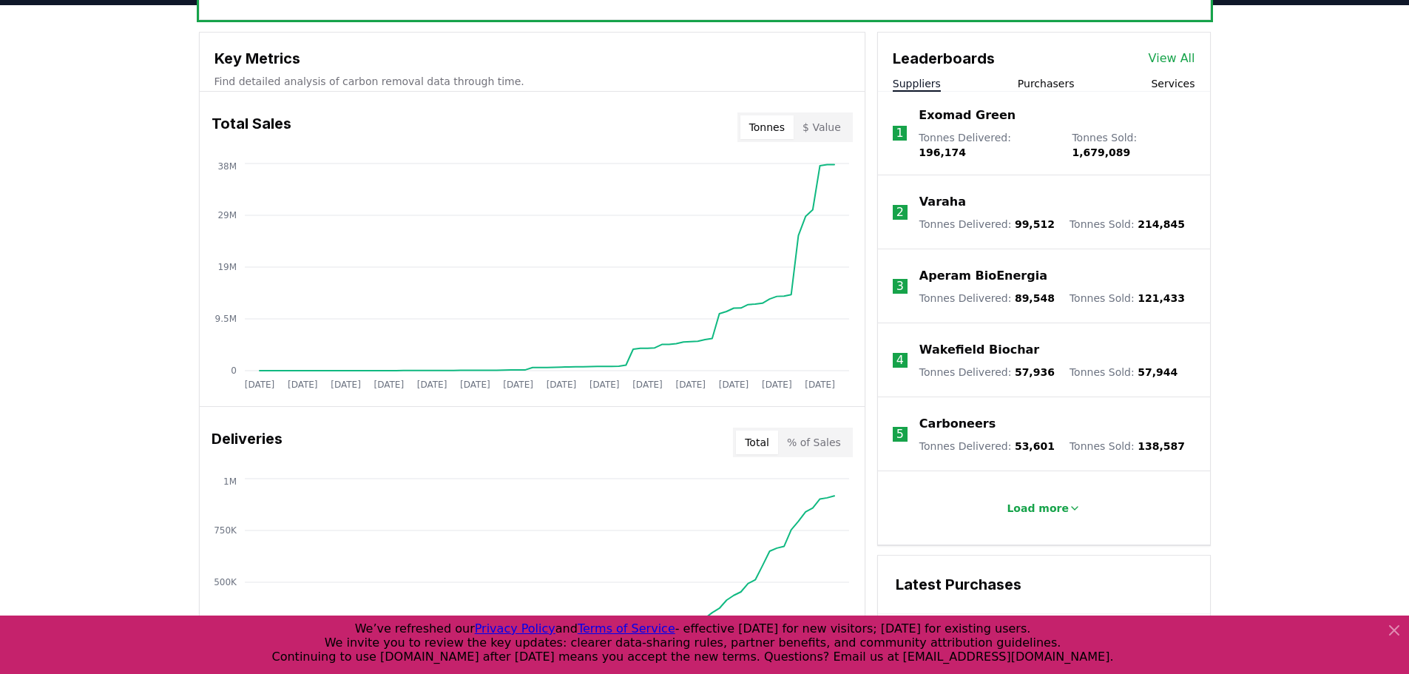
scroll to position [509, 0]
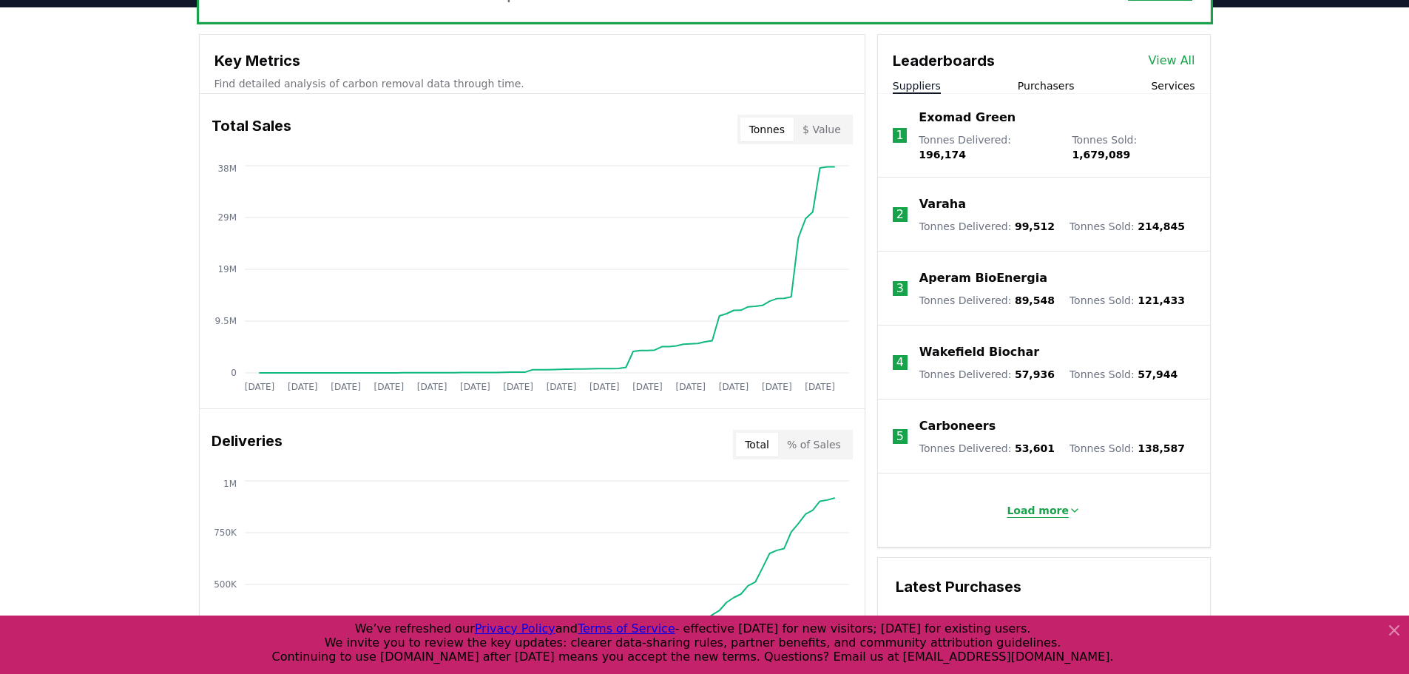
click at [1037, 496] on button "Load more" at bounding box center [1044, 511] width 98 height 30
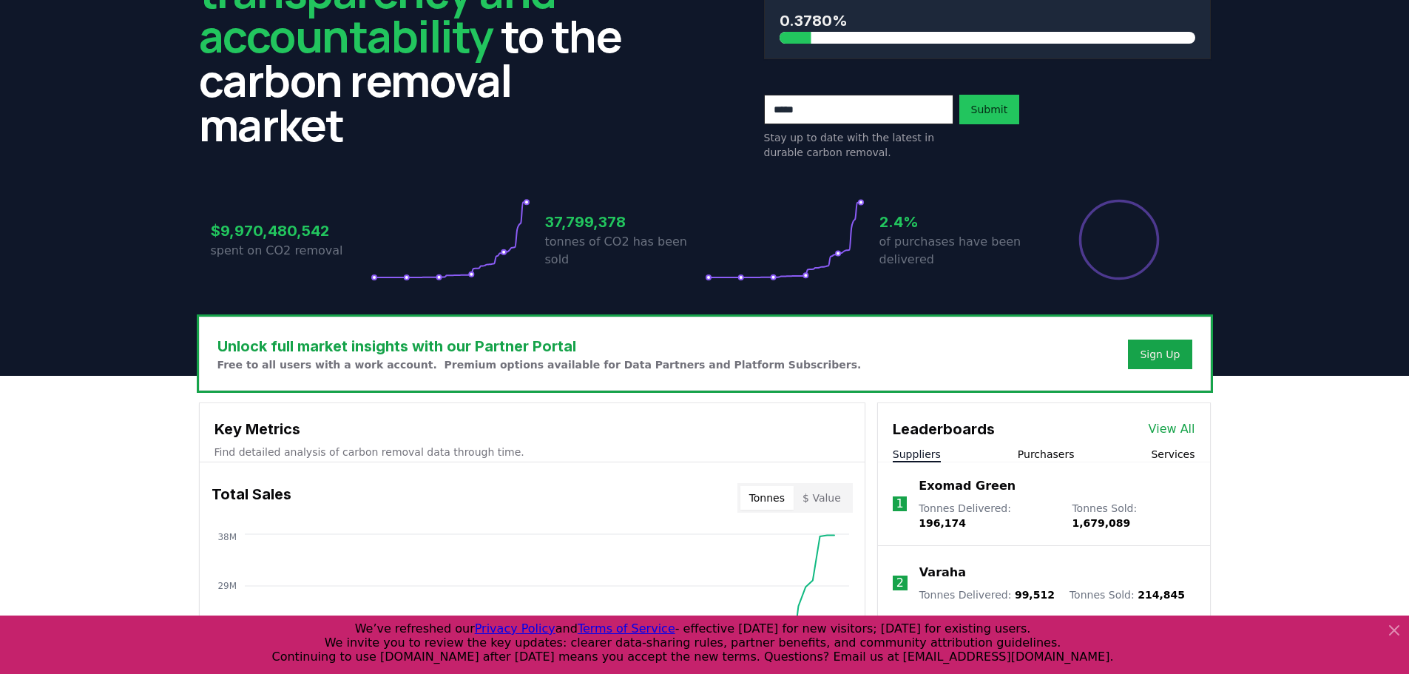
scroll to position [139, 0]
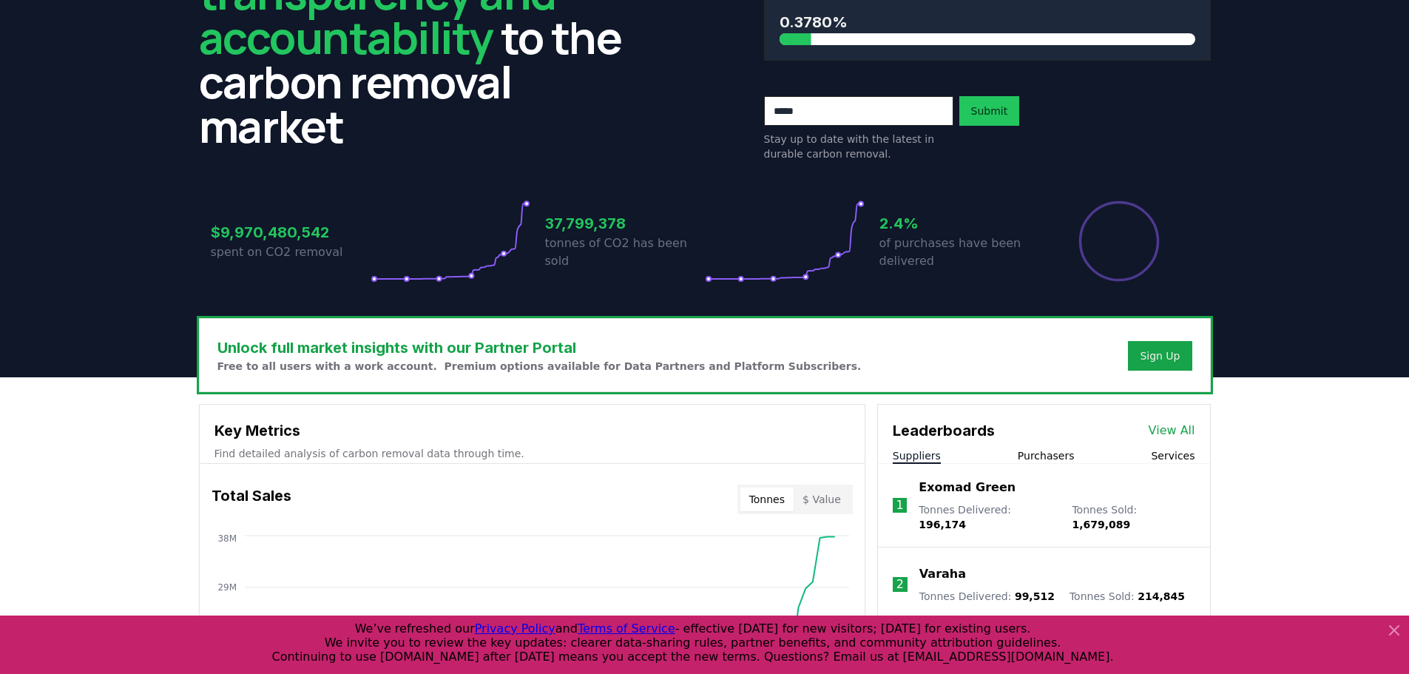
click at [1177, 429] on link "View All" at bounding box center [1172, 431] width 47 height 18
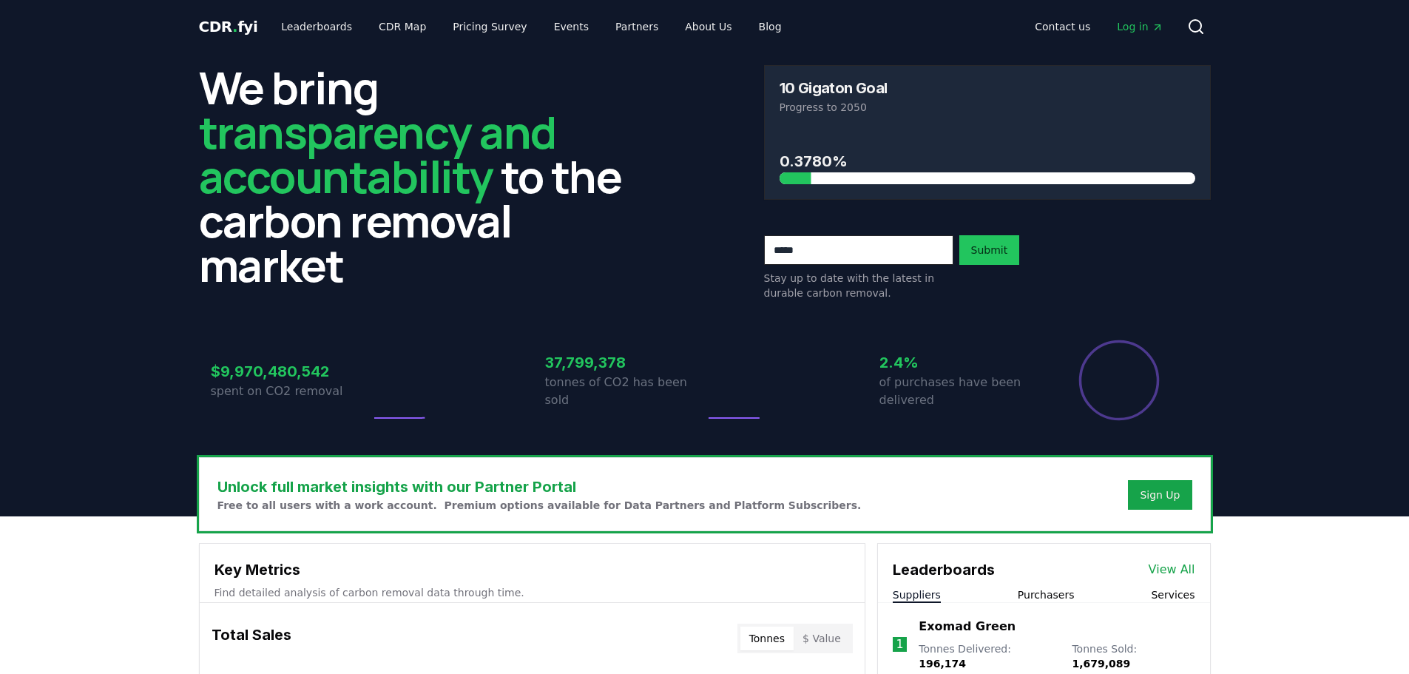
scroll to position [139, 0]
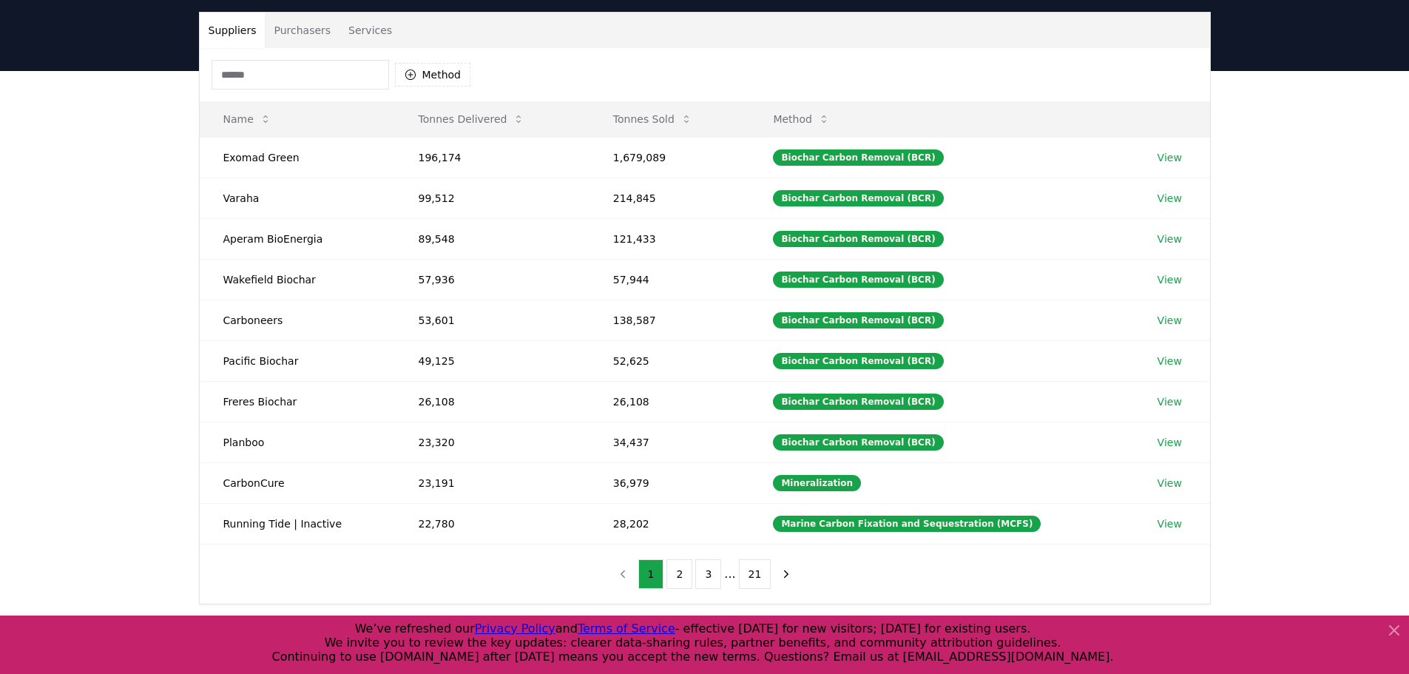
scroll to position [74, 0]
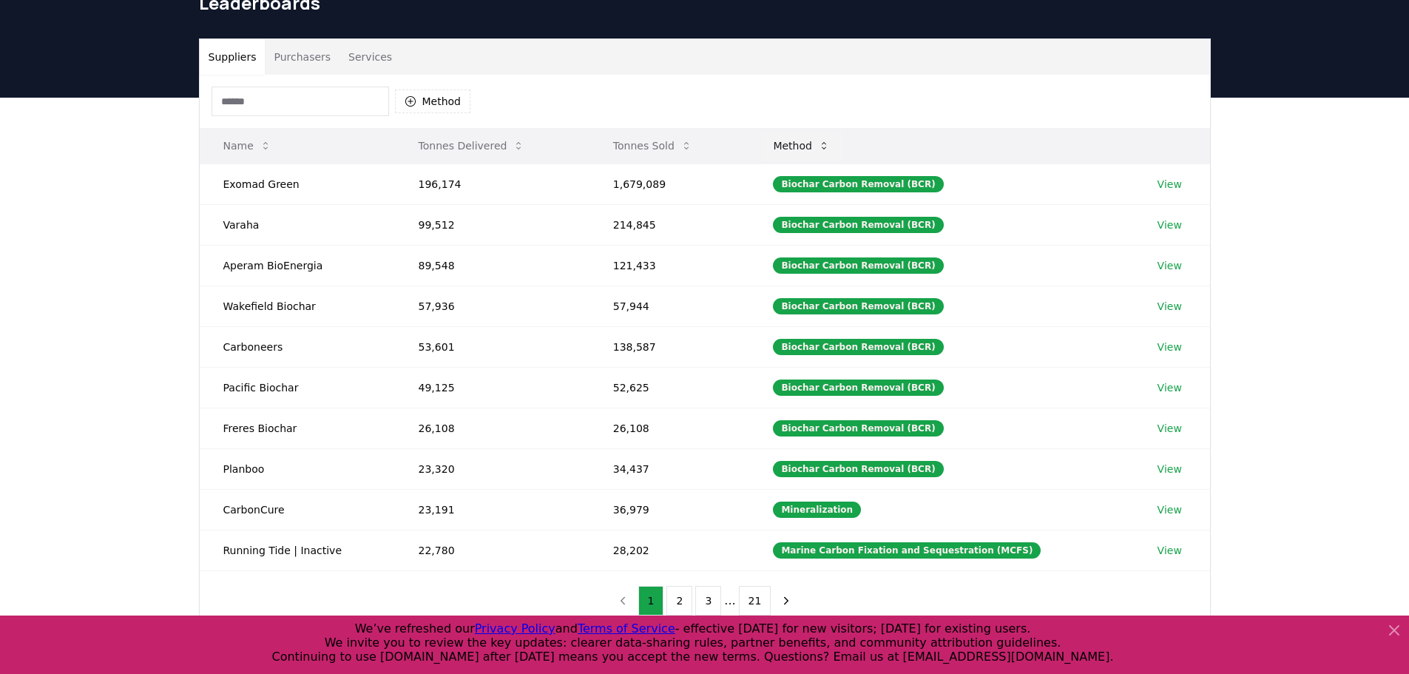
click at [830, 141] on icon at bounding box center [824, 146] width 12 height 12
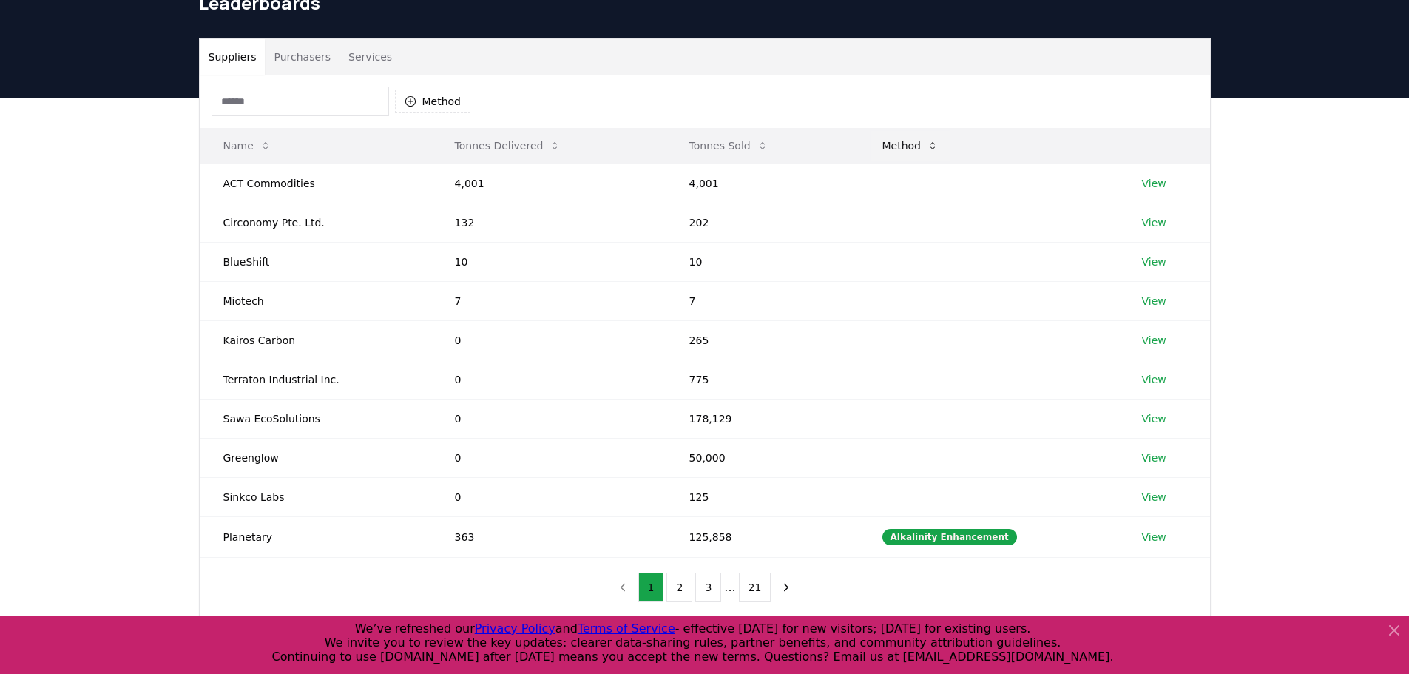
click at [922, 143] on button "Method" at bounding box center [911, 146] width 81 height 30
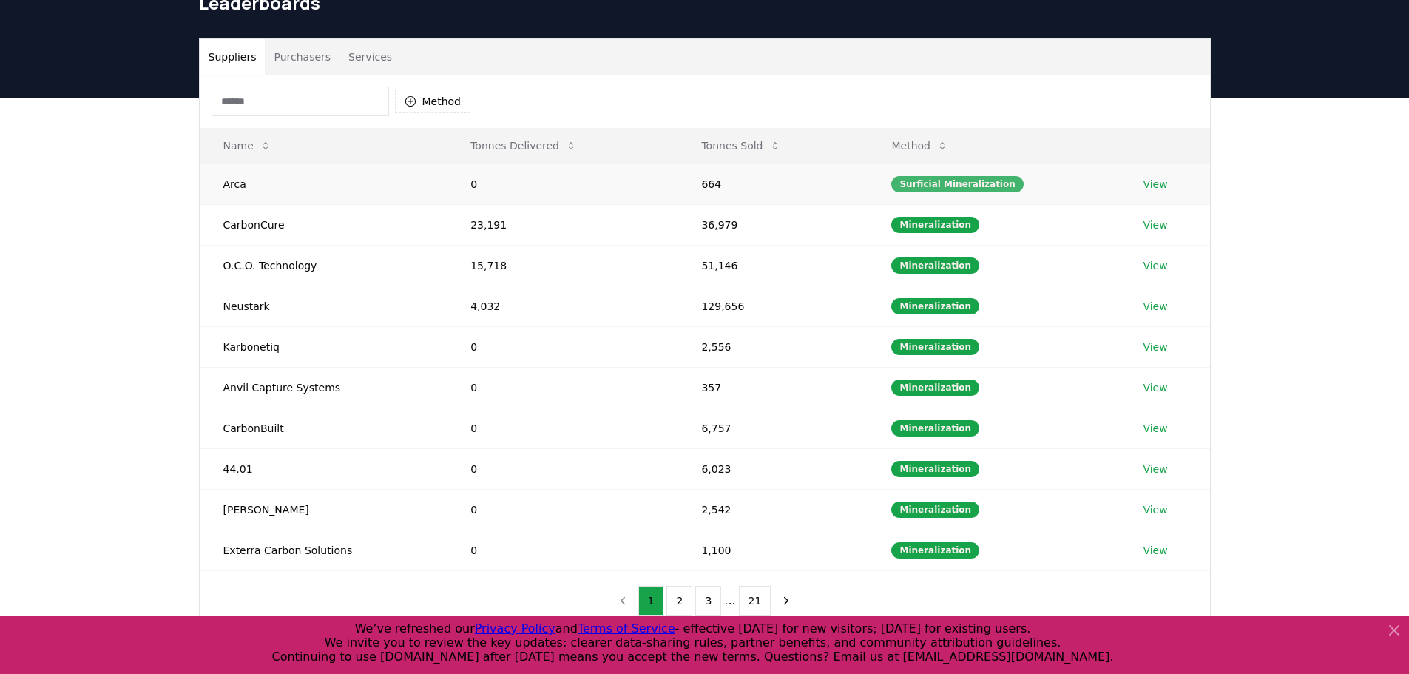
click at [937, 185] on div "Surficial Mineralization" at bounding box center [958, 184] width 132 height 16
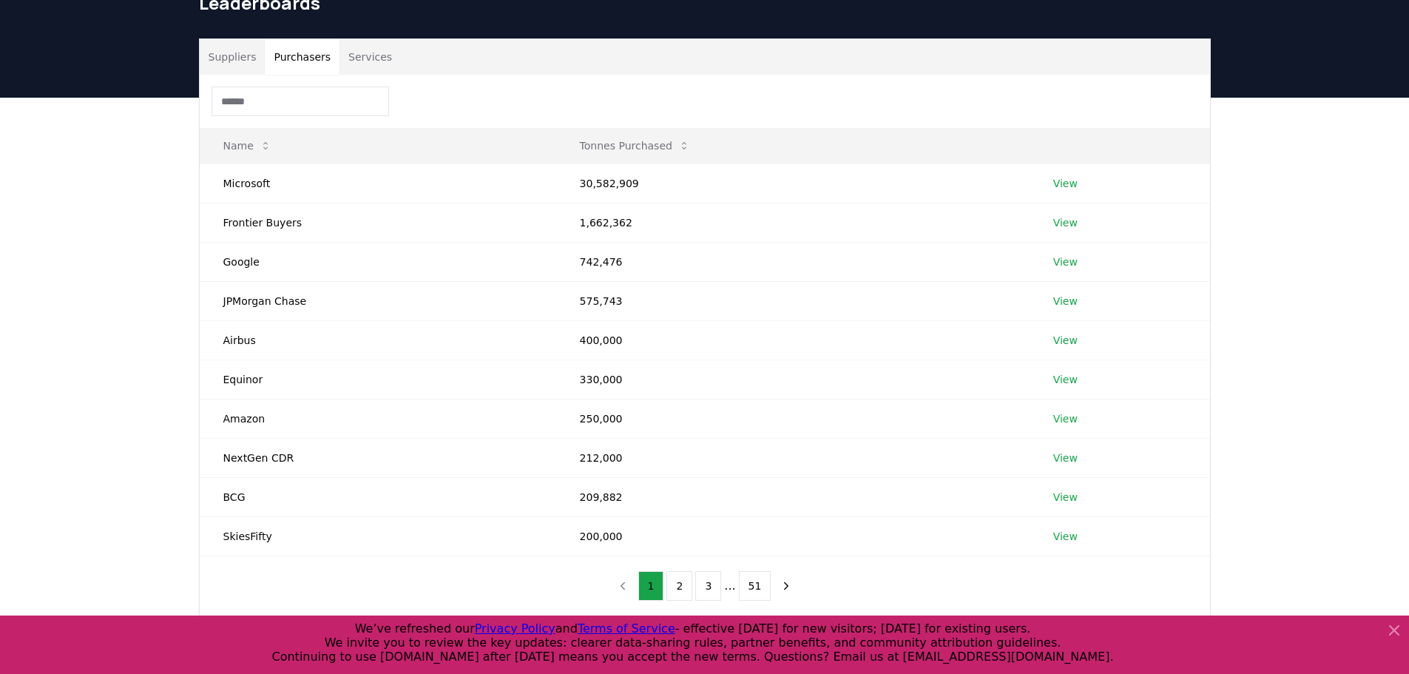
click at [281, 58] on button "Purchasers" at bounding box center [302, 57] width 75 height 36
click at [239, 65] on button "Suppliers" at bounding box center [233, 57] width 66 height 36
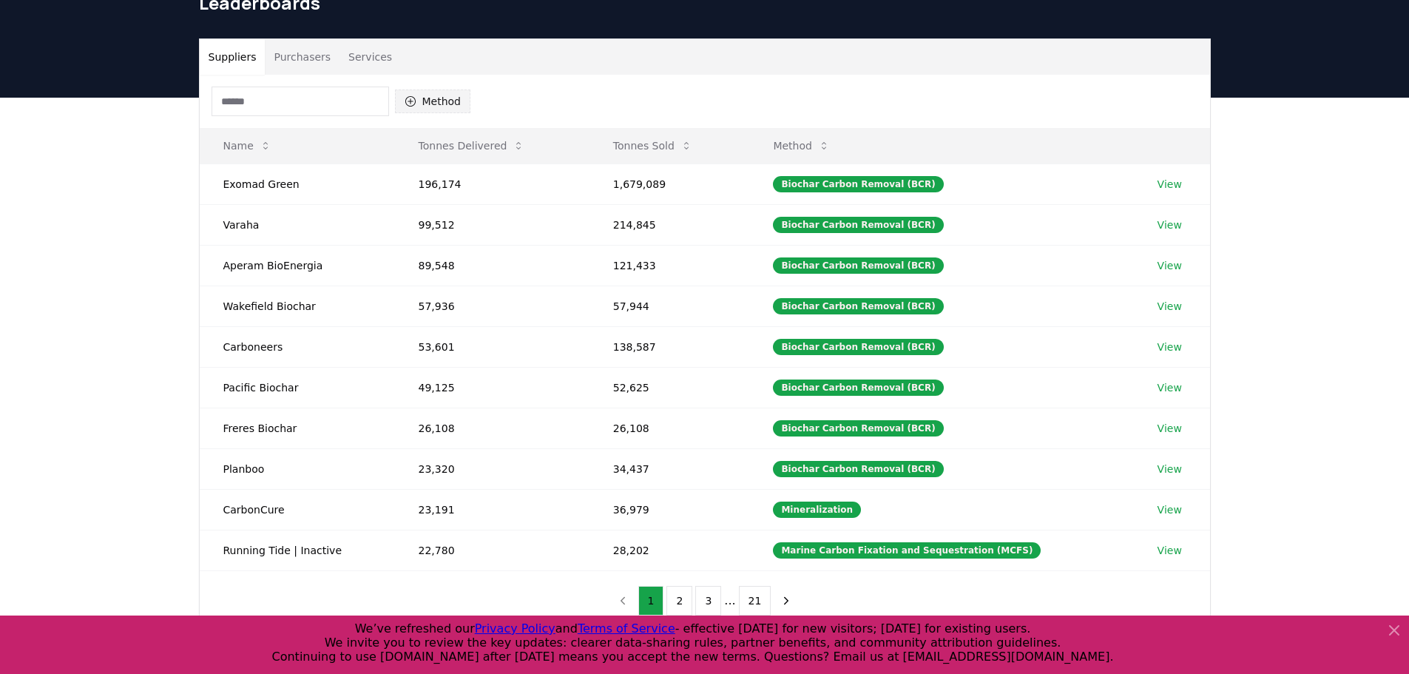
click at [454, 110] on button "Method" at bounding box center [433, 102] width 76 height 24
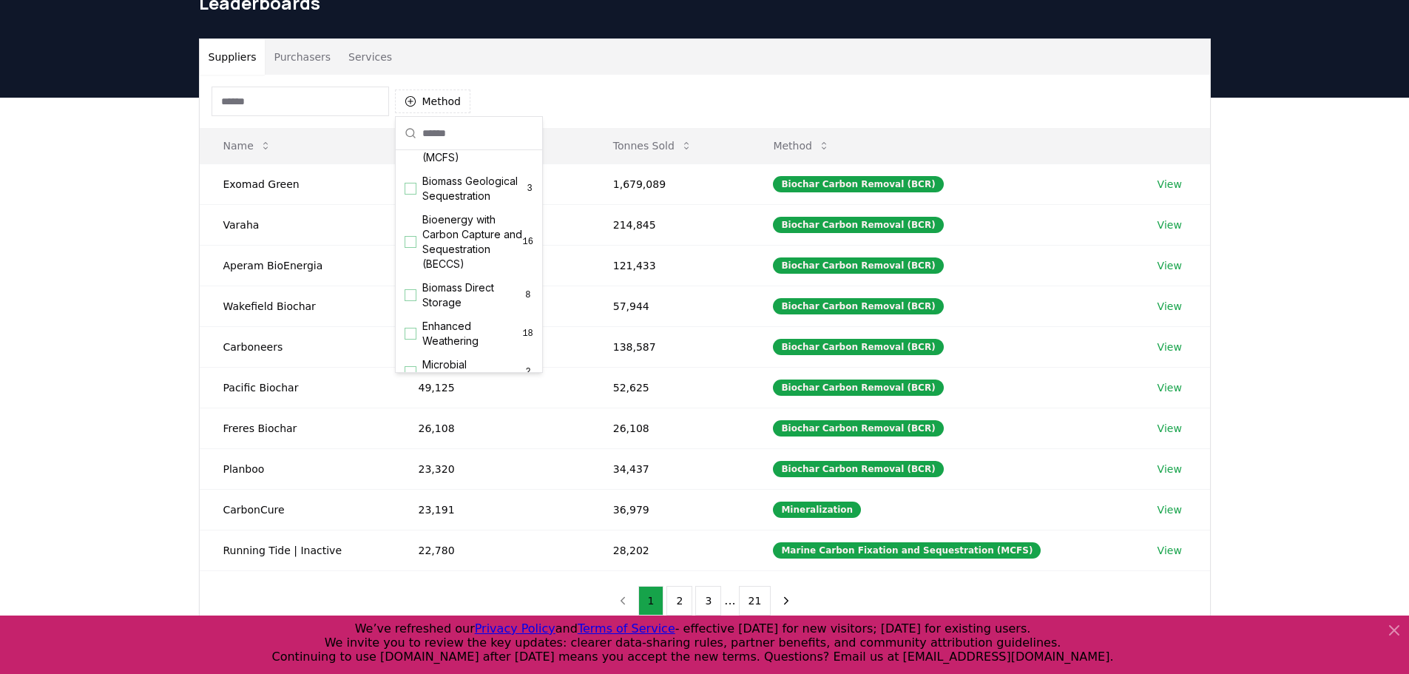
scroll to position [0, 0]
click at [708, 83] on div "Method" at bounding box center [705, 101] width 1011 height 53
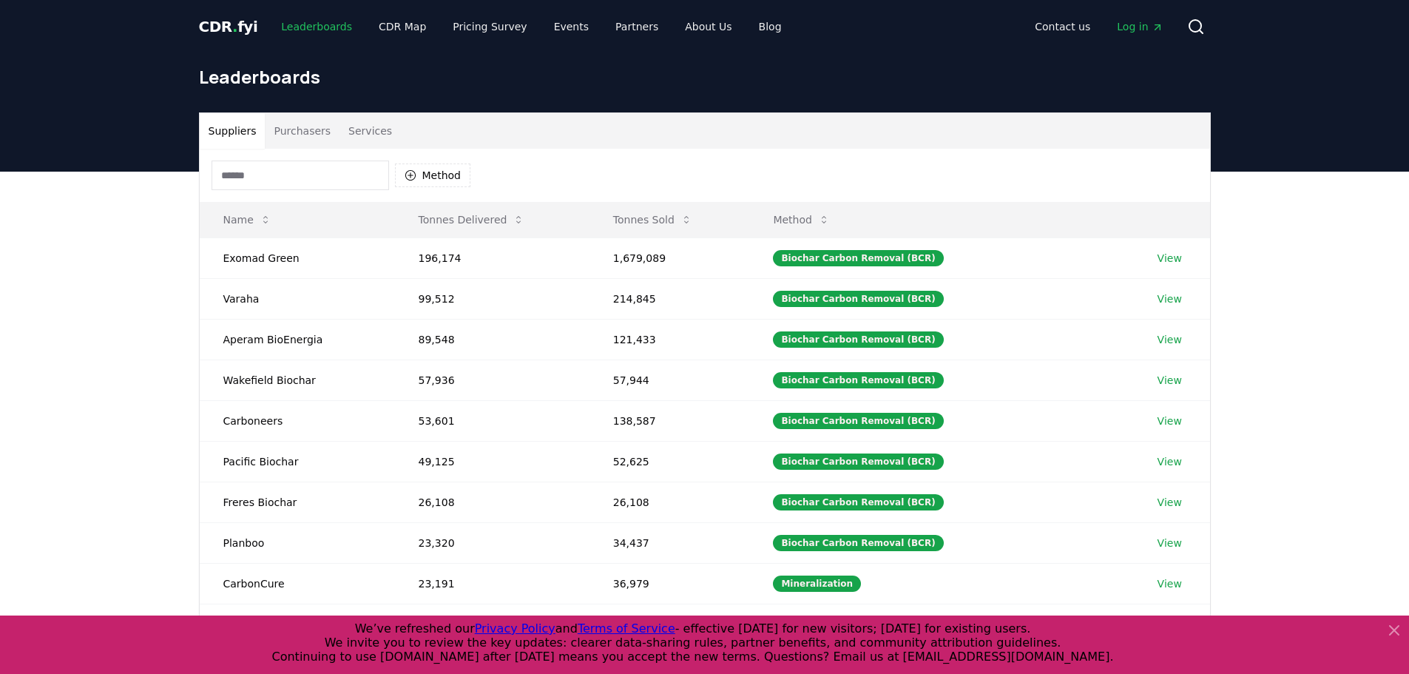
click at [313, 26] on link "Leaderboards" at bounding box center [316, 26] width 95 height 27
click at [372, 27] on link "CDR Map" at bounding box center [402, 26] width 71 height 27
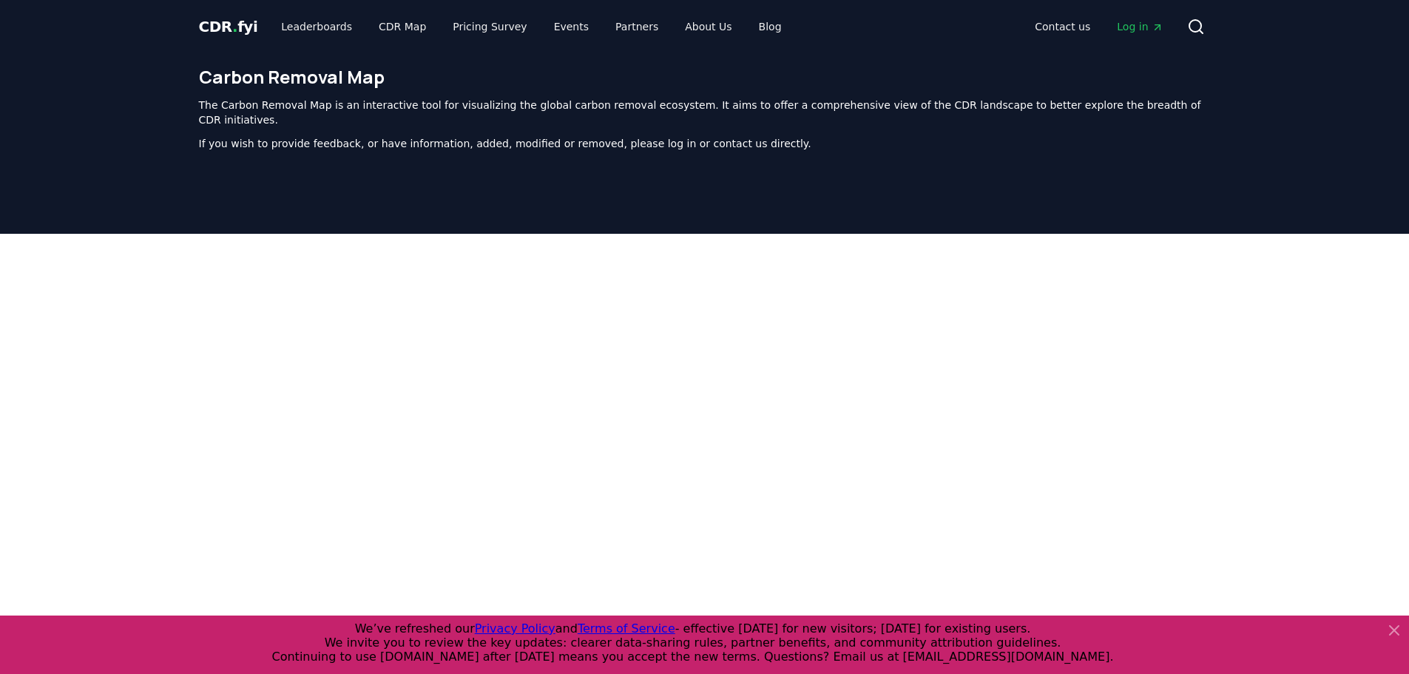
click at [226, 30] on span "CDR . fyi" at bounding box center [228, 27] width 59 height 18
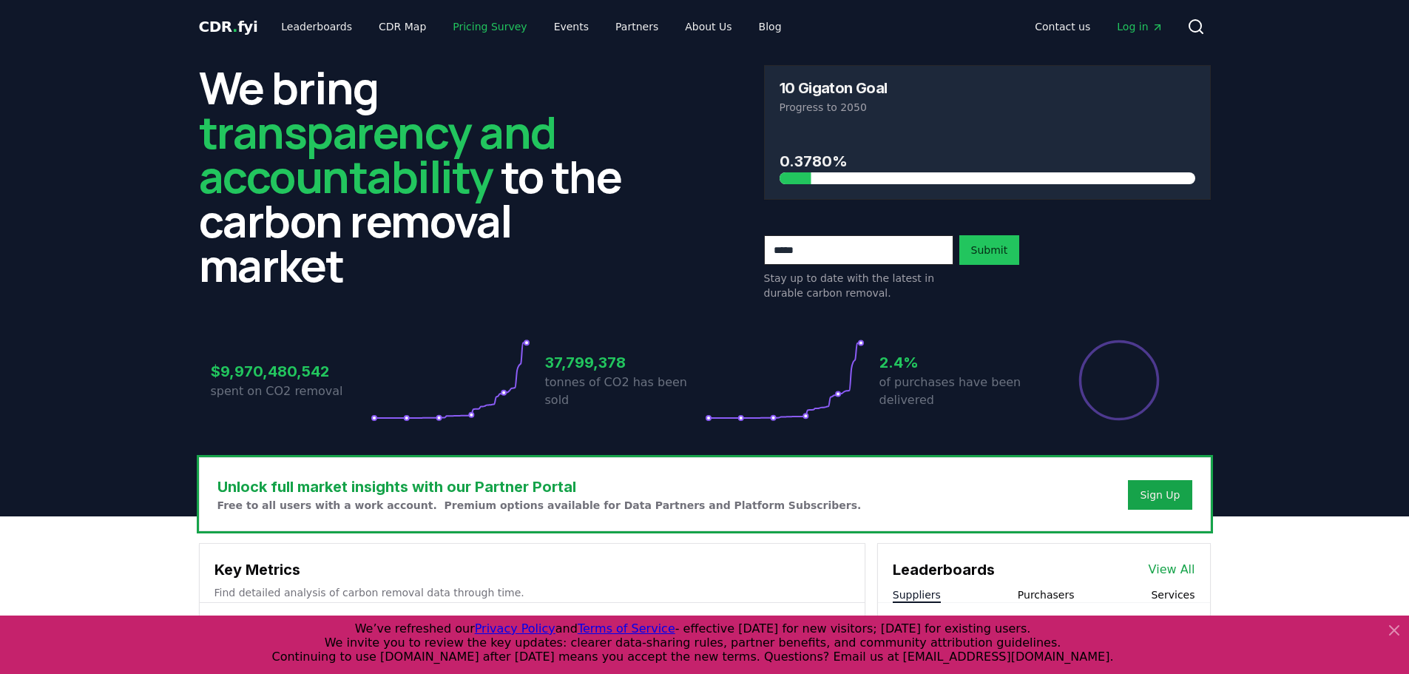
click at [486, 39] on link "Pricing Survey" at bounding box center [490, 26] width 98 height 27
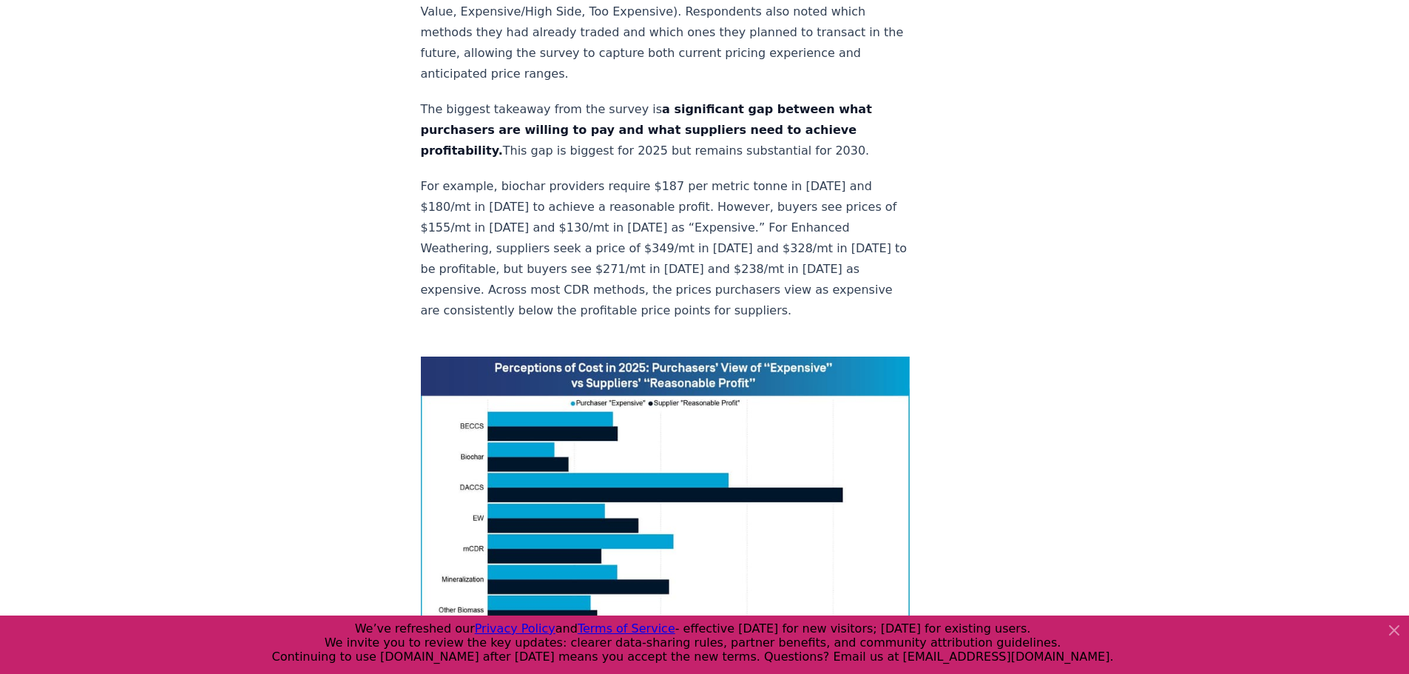
scroll to position [962, 0]
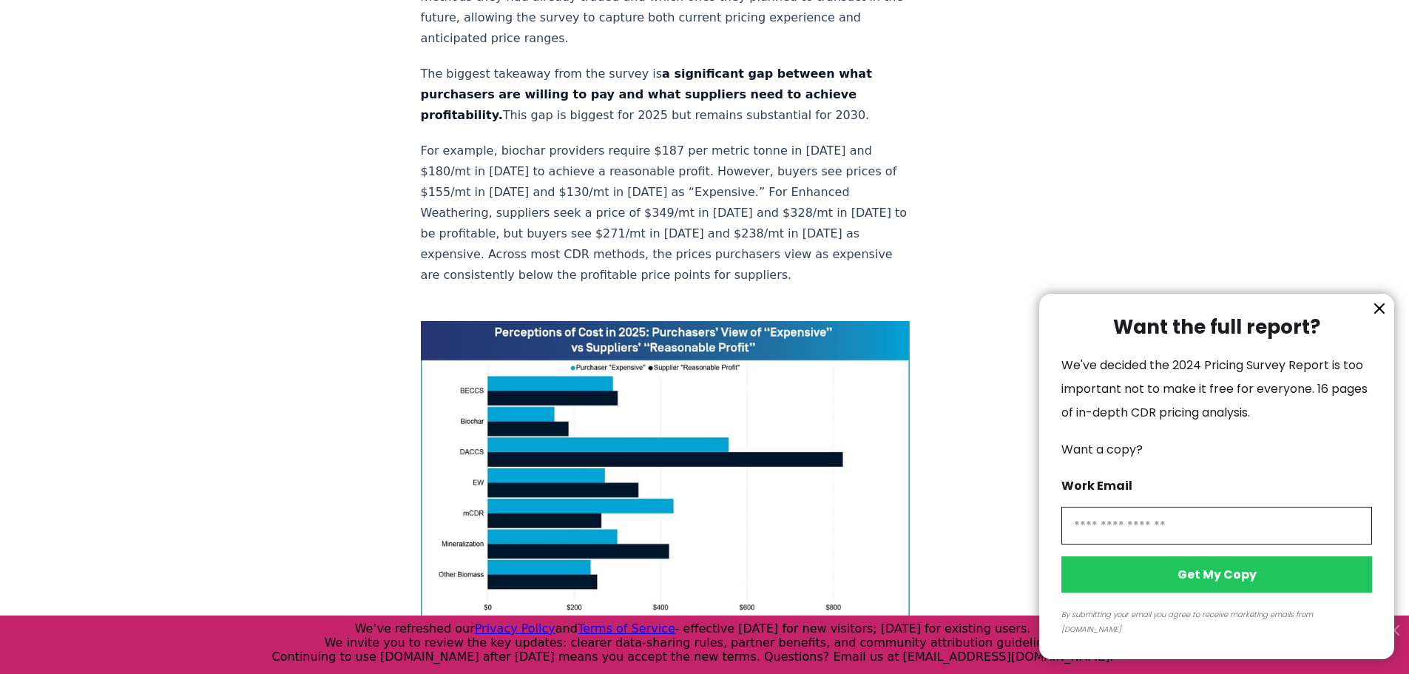
click at [1386, 317] on icon "information" at bounding box center [1380, 309] width 18 height 18
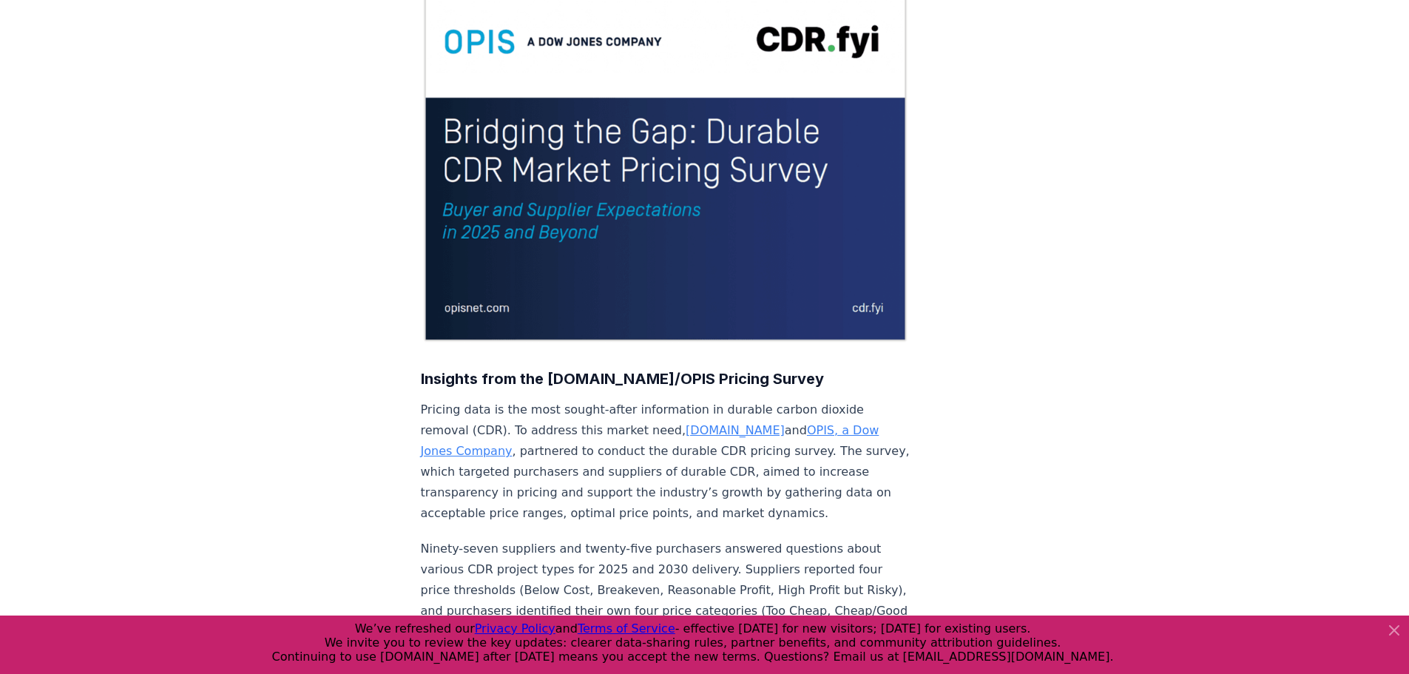
scroll to position [0, 0]
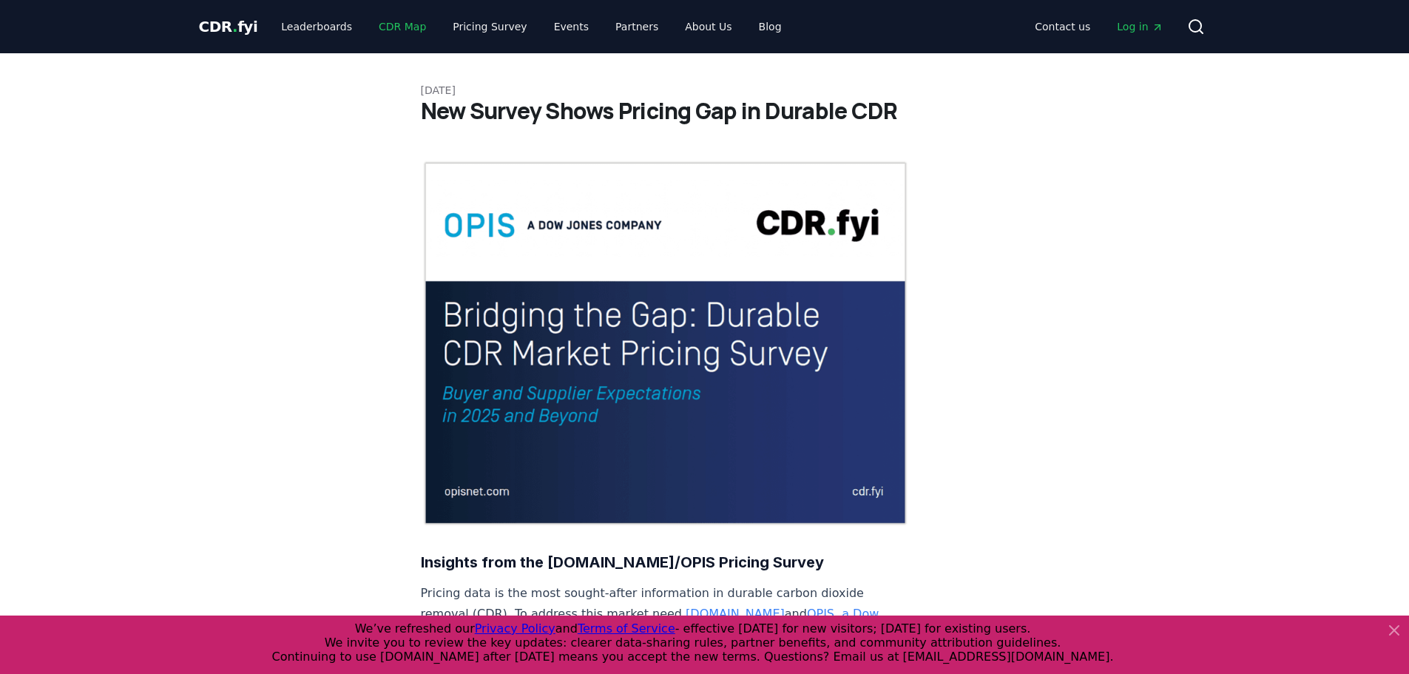
click at [392, 25] on link "CDR Map" at bounding box center [402, 26] width 71 height 27
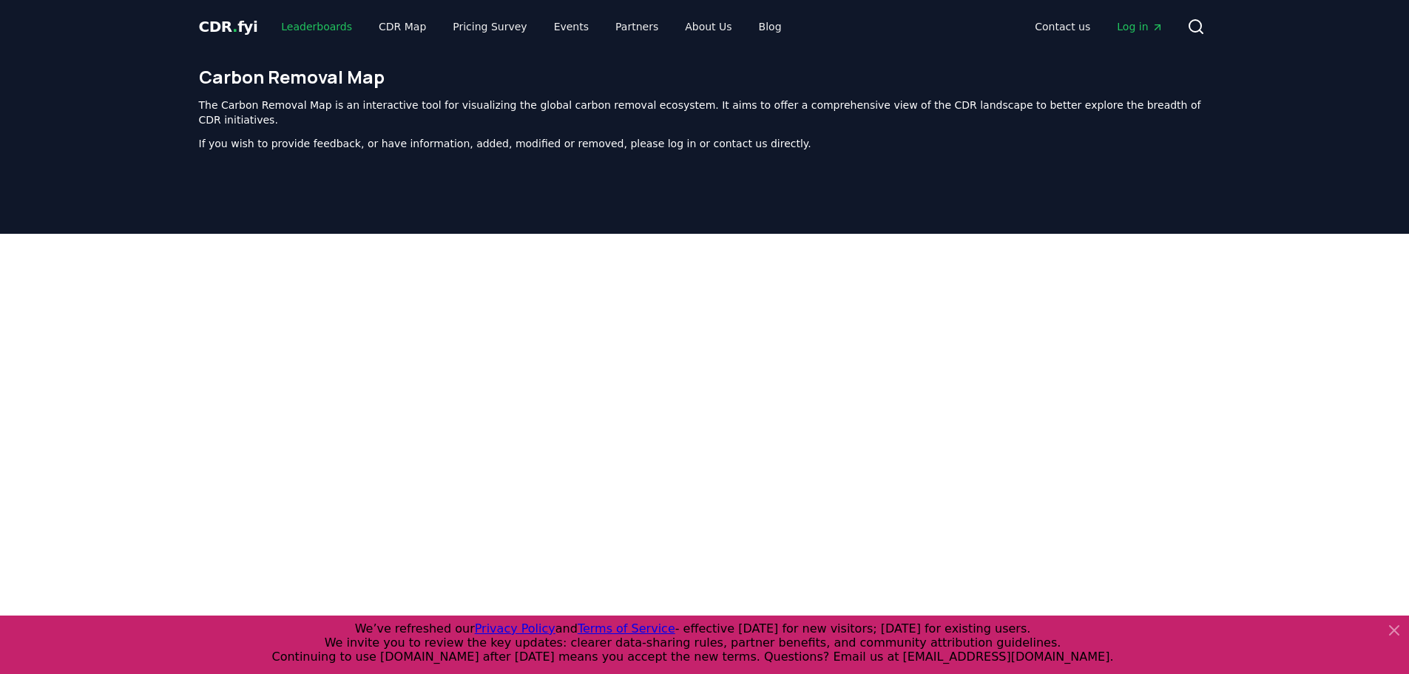
click at [330, 37] on link "Leaderboards" at bounding box center [316, 26] width 95 height 27
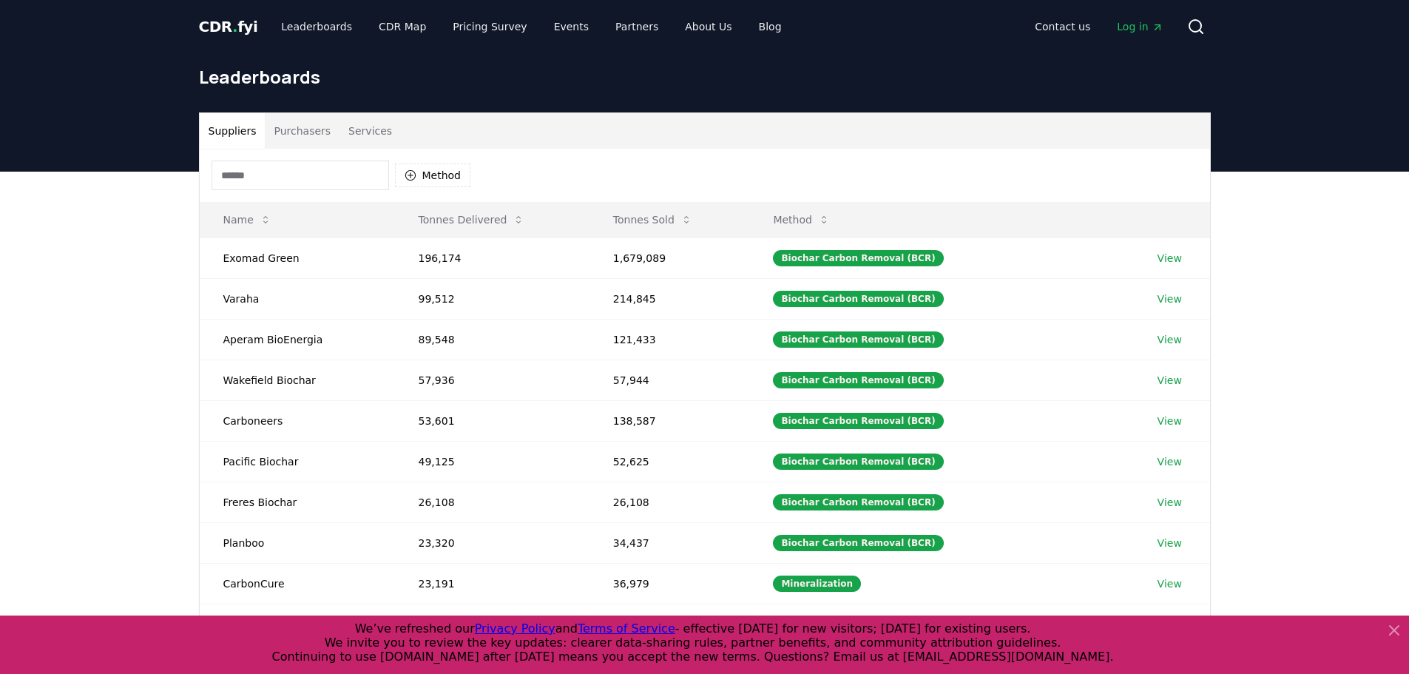
click at [1391, 626] on icon at bounding box center [1394, 630] width 9 height 9
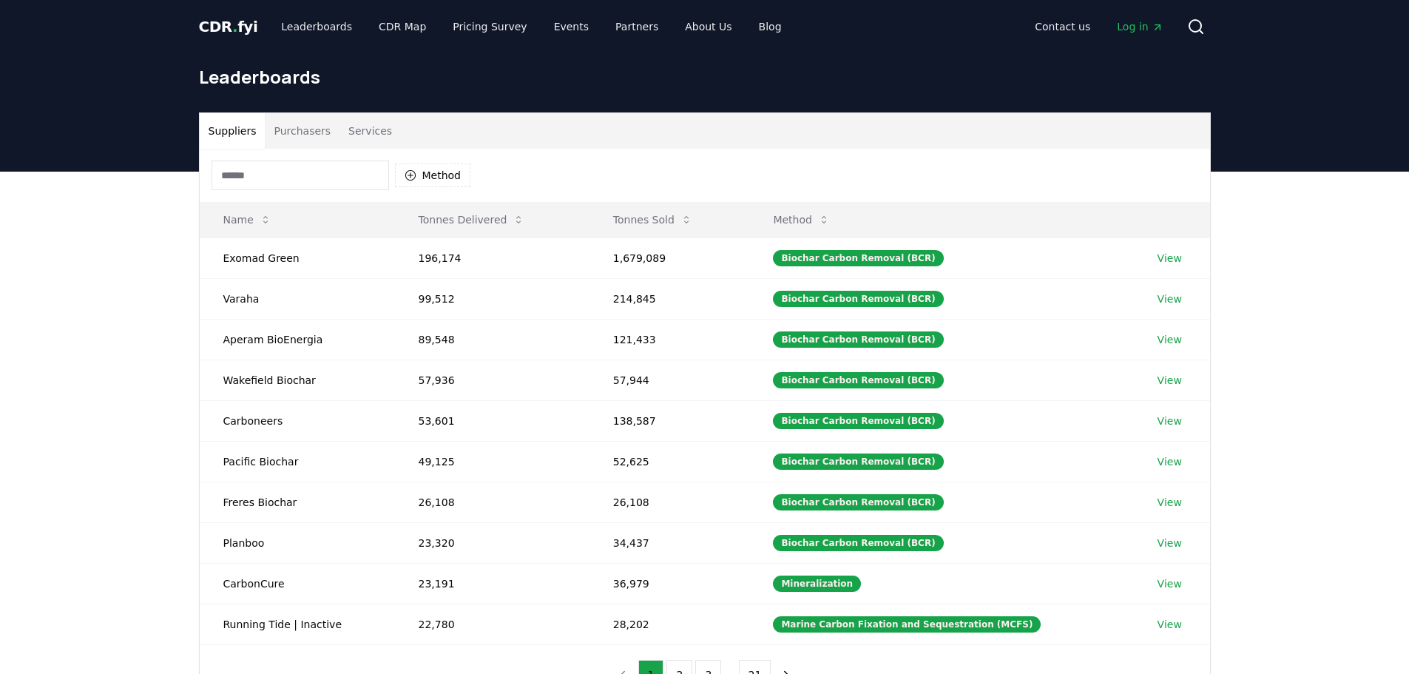
click at [1298, 530] on div "Suppliers Purchasers Services Method Name Tonnes Delivered Tonnes Sold Method E…" at bounding box center [704, 468] width 1409 height 593
click at [240, 32] on span "CDR . fyi" at bounding box center [228, 27] width 59 height 18
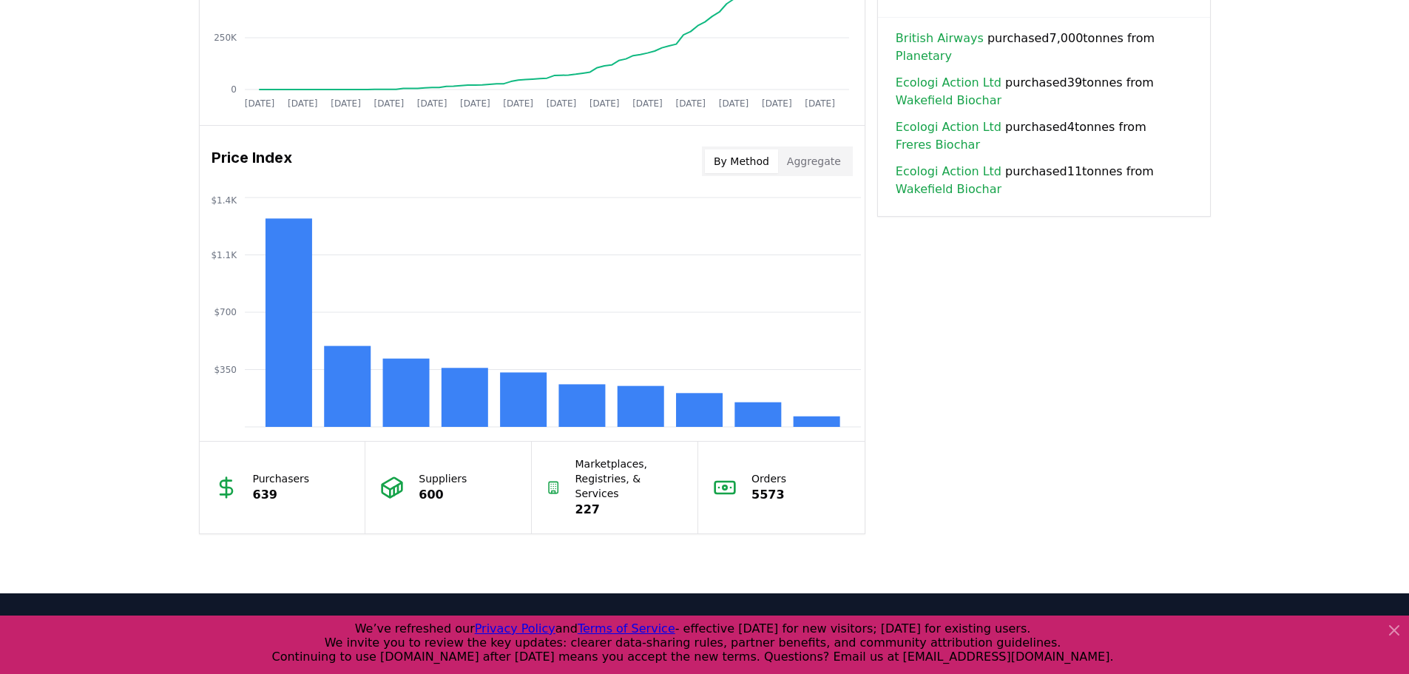
scroll to position [1249, 0]
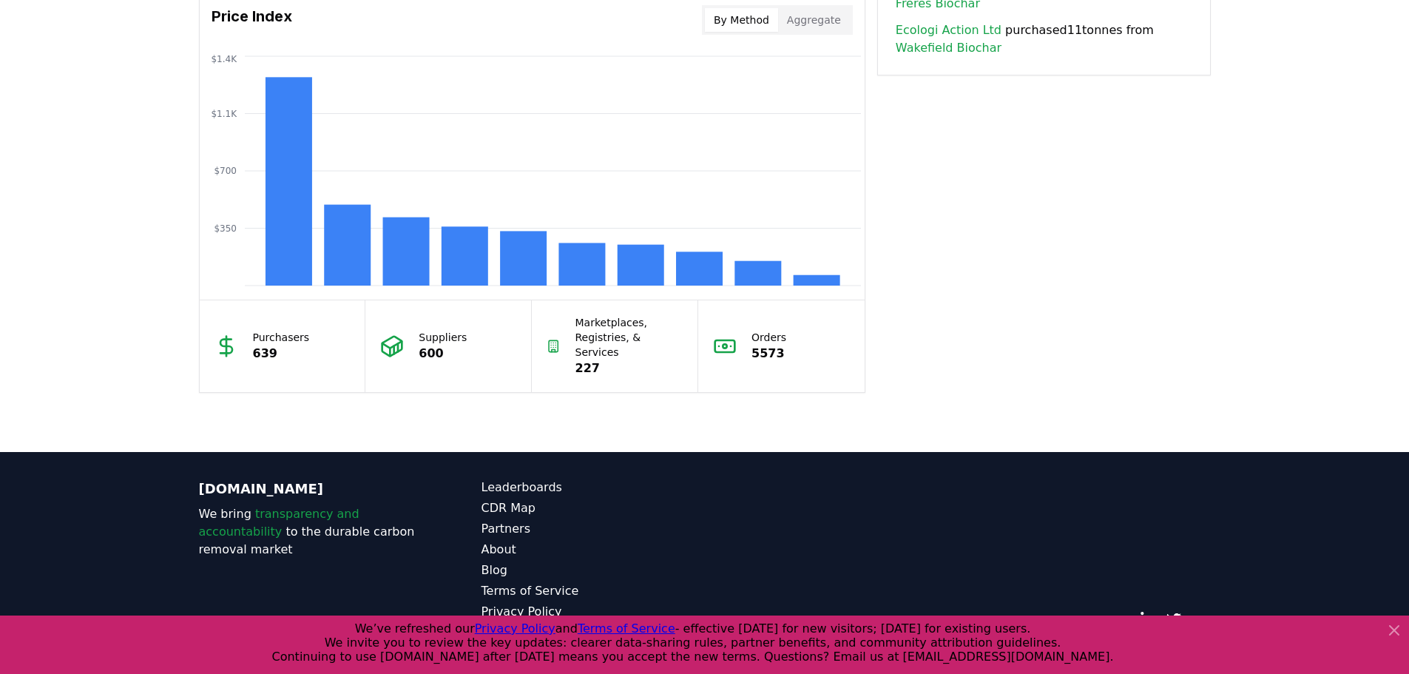
click at [1395, 632] on icon at bounding box center [1395, 630] width 18 height 18
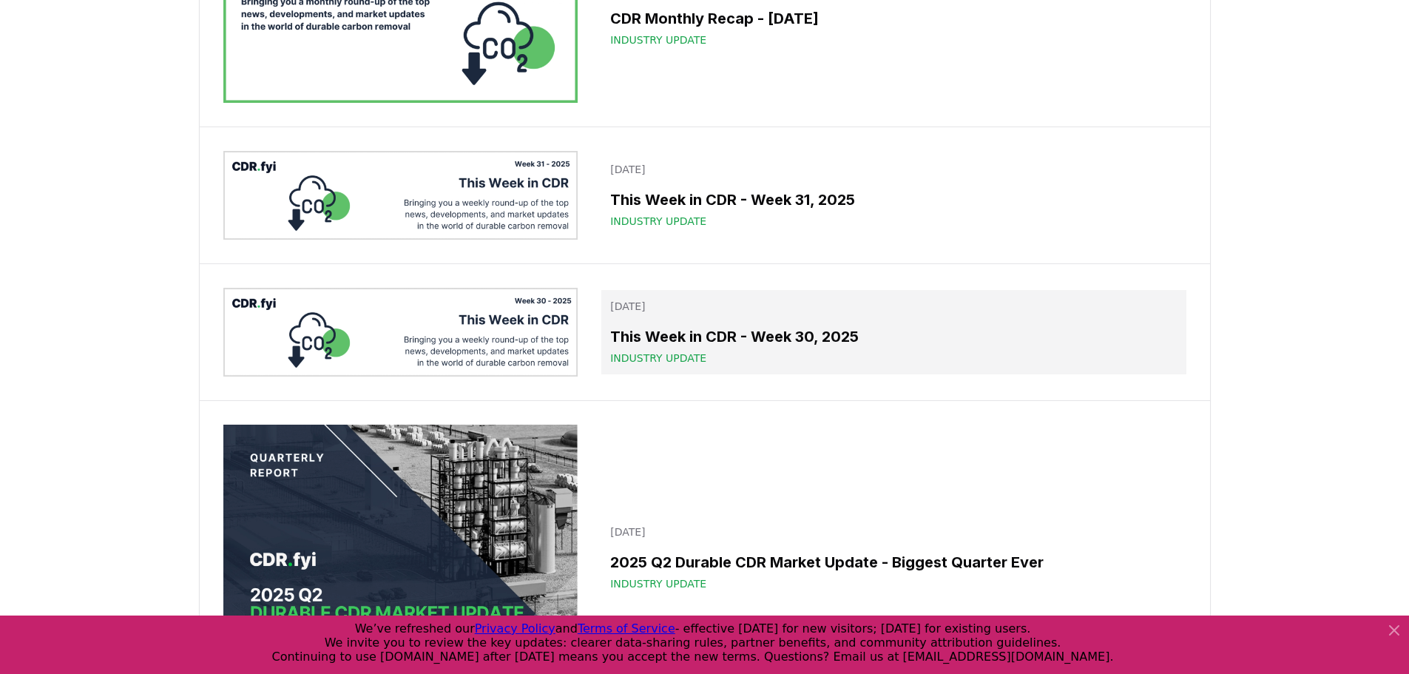
scroll to position [1332, 0]
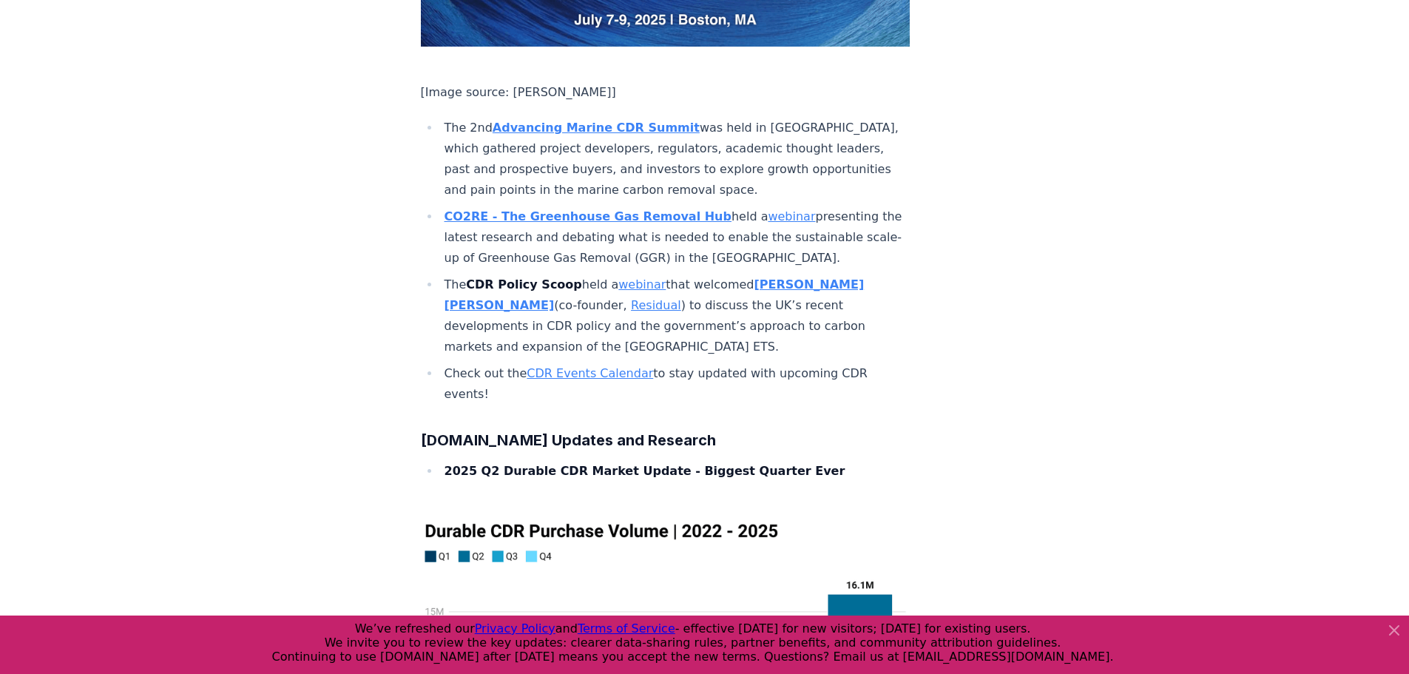
scroll to position [8361, 0]
